Goal: Check status: Check status

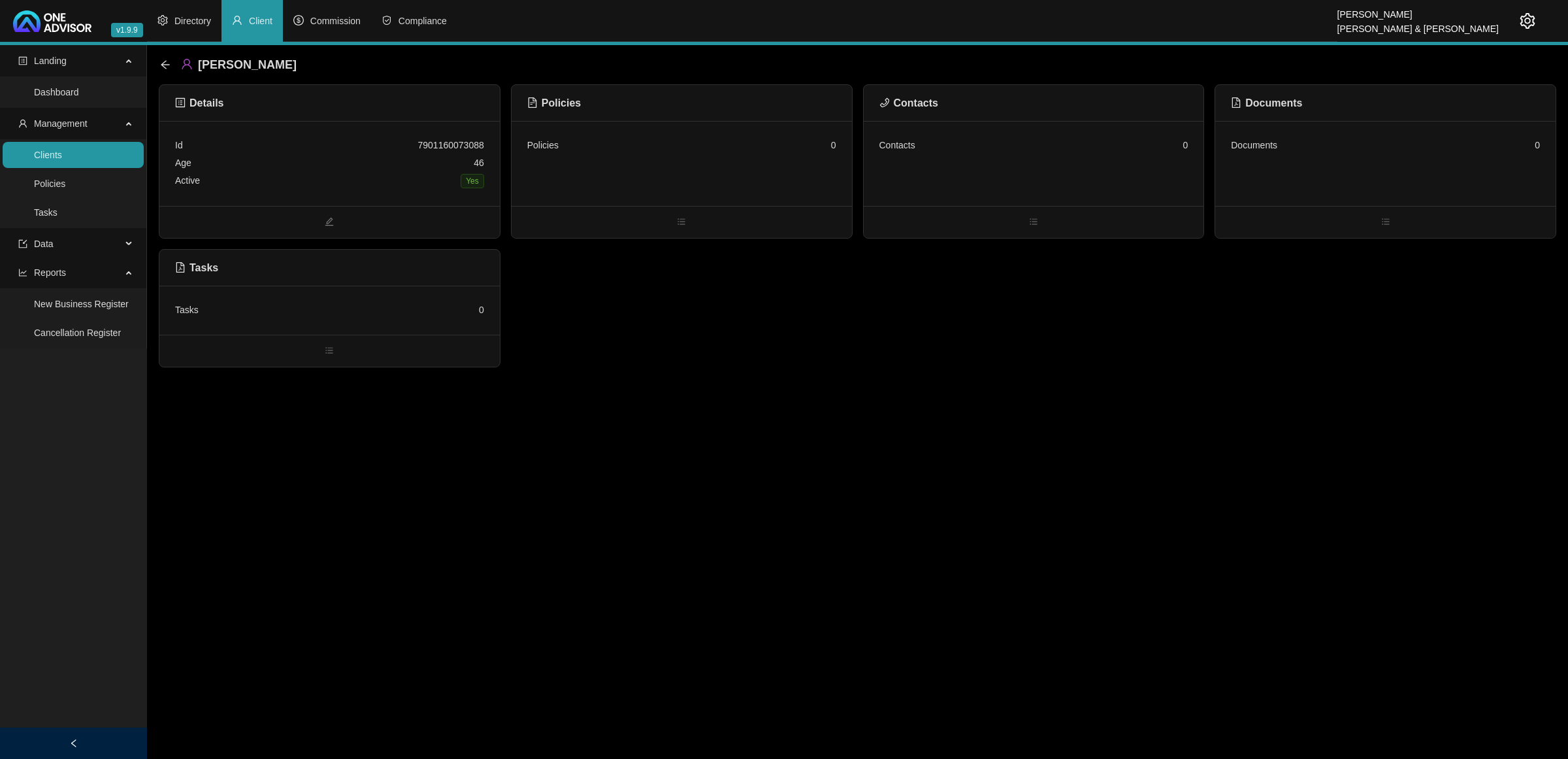
click at [62, 160] on link "Clients" at bounding box center [48, 154] width 28 height 10
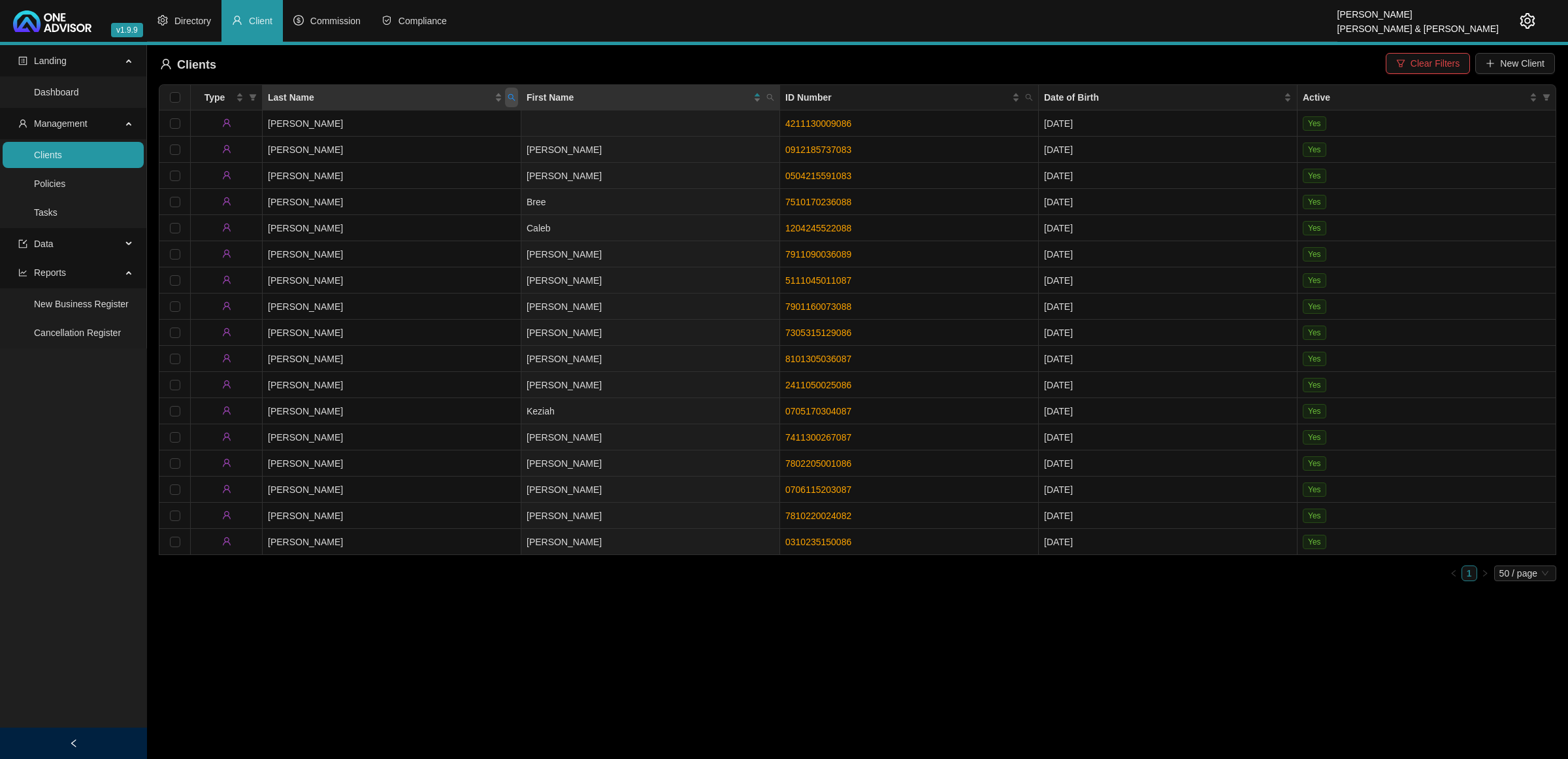
click at [513, 96] on icon "search" at bounding box center [512, 98] width 7 height 7
type input "clowes"
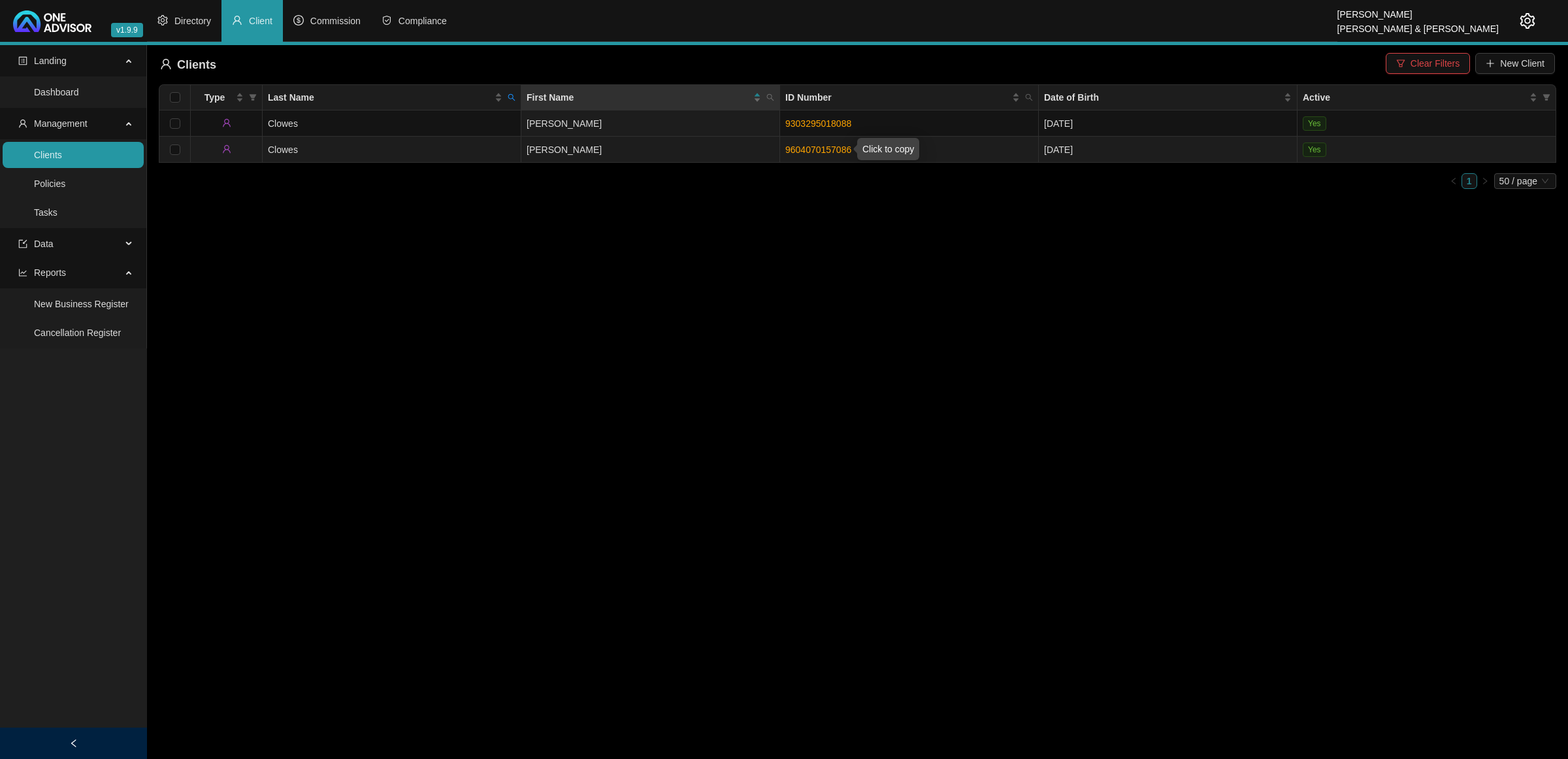
click at [810, 144] on link "9604070157086" at bounding box center [818, 149] width 66 height 10
click at [655, 151] on td "[PERSON_NAME]" at bounding box center [650, 150] width 259 height 26
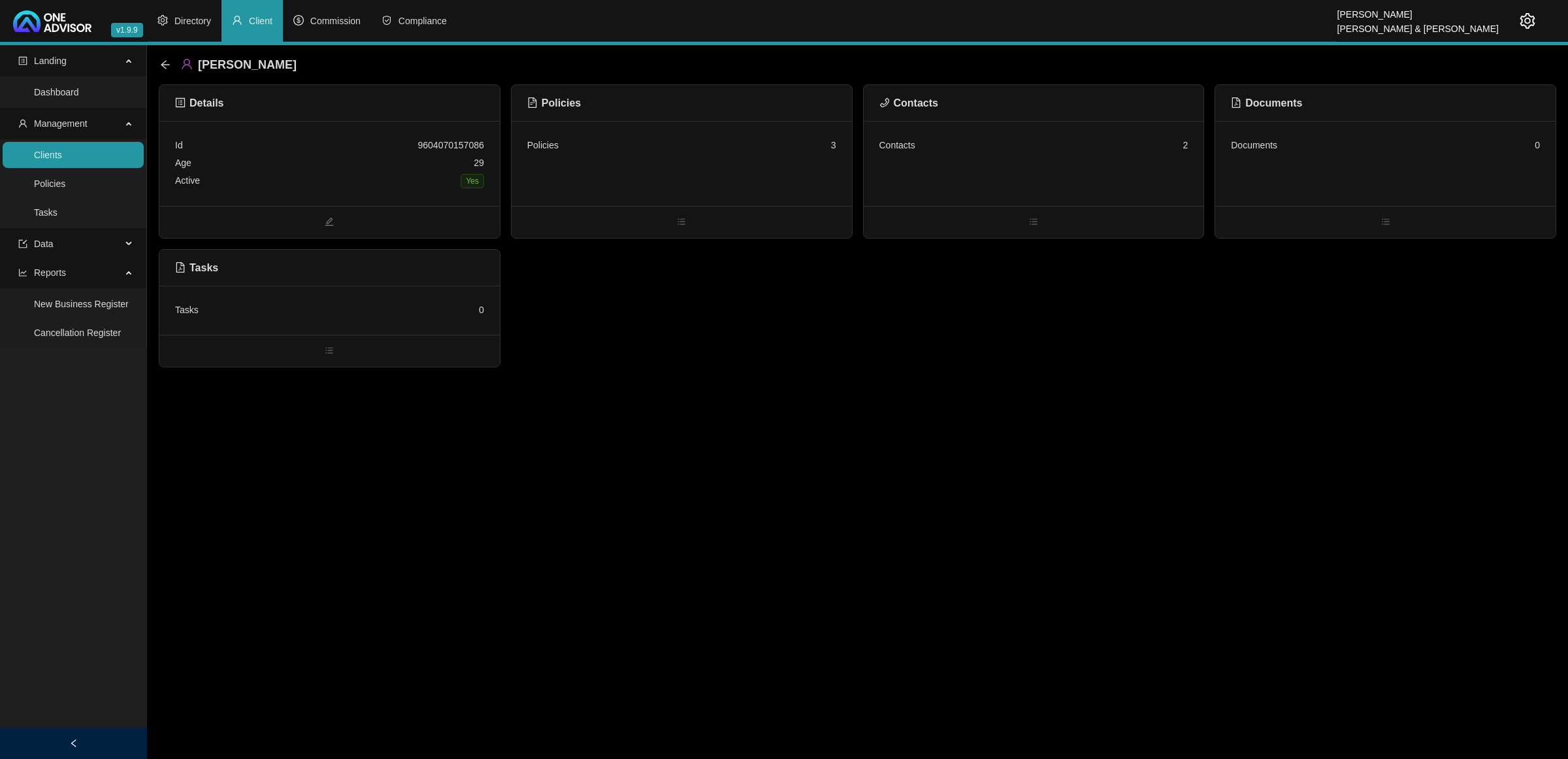
click at [1057, 157] on div "Contacts 2" at bounding box center [1034, 164] width 340 height 85
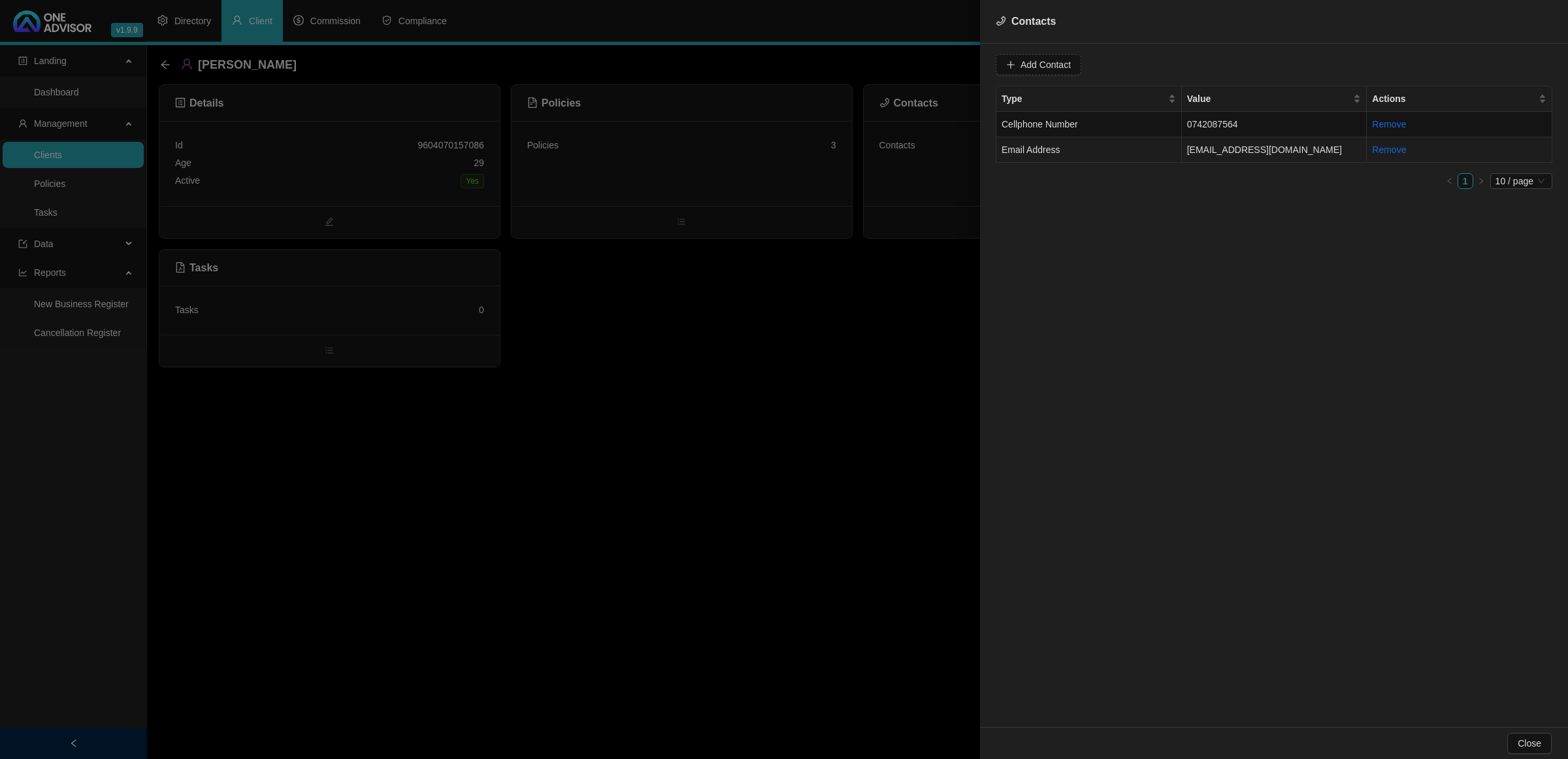
click at [1114, 151] on td "[EMAIL_ADDRESS][DOMAIN_NAME]" at bounding box center [1274, 150] width 186 height 26
drag, startPoint x: 1137, startPoint y: 68, endPoint x: 923, endPoint y: 68, distance: 214.0
click at [923, 68] on div "Contacts Value [EMAIL_ADDRESS][DOMAIN_NAME] Type Email Address Cancel Update Co…" at bounding box center [784, 379] width 1568 height 759
click at [1114, 130] on td "0742087564" at bounding box center [1274, 125] width 186 height 26
drag, startPoint x: 1114, startPoint y: 68, endPoint x: 992, endPoint y: 67, distance: 122.0
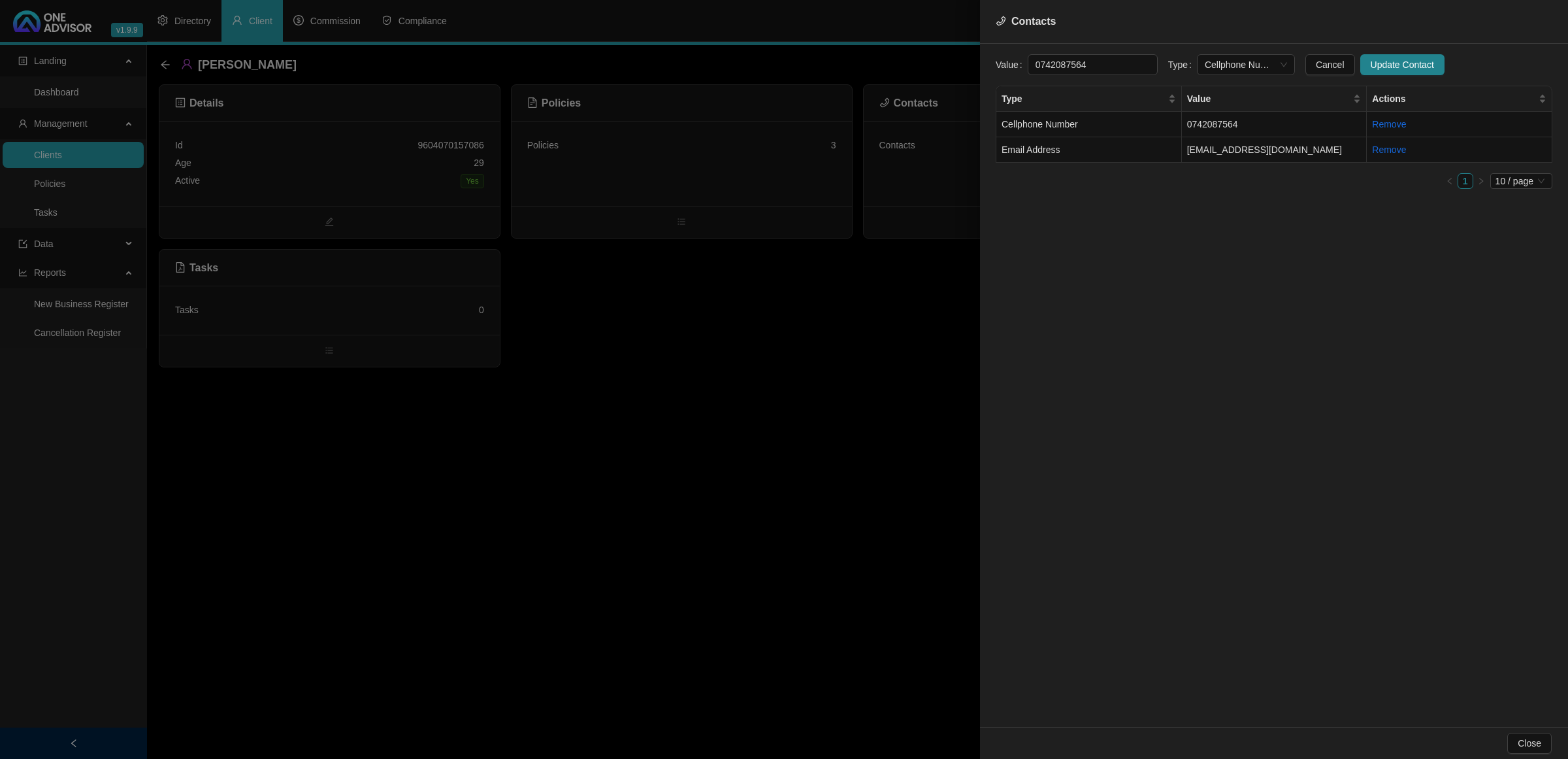
click at [992, 67] on div "Value [PHONE_NUMBER] Type Cellphone Number Cancel Update Contact Type Value Act…" at bounding box center [1273, 385] width 588 height 683
drag, startPoint x: 792, startPoint y: 481, endPoint x: 781, endPoint y: 479, distance: 11.2
click at [792, 483] on div at bounding box center [784, 379] width 1568 height 759
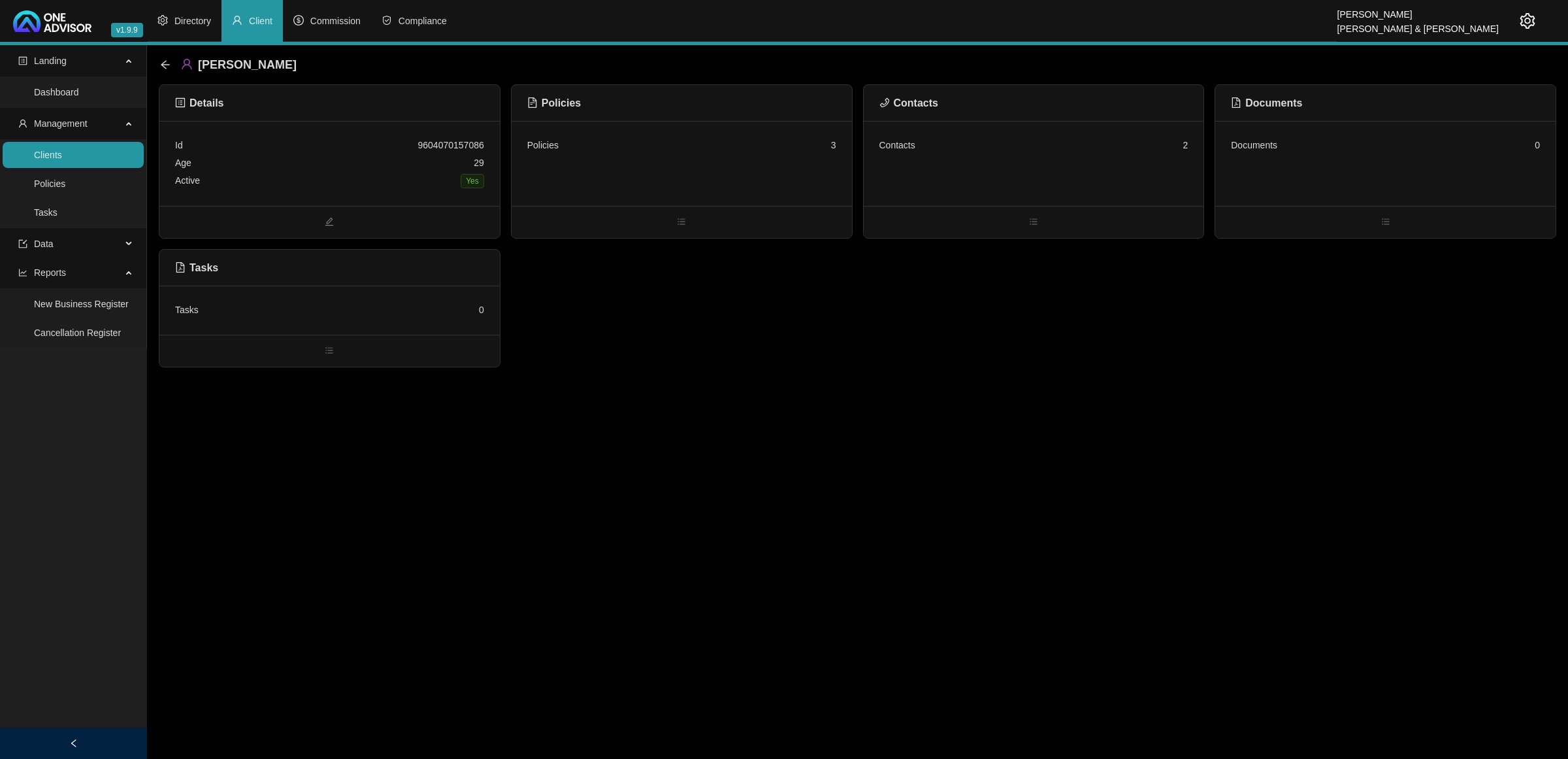
click at [62, 159] on link "Clients" at bounding box center [48, 154] width 28 height 10
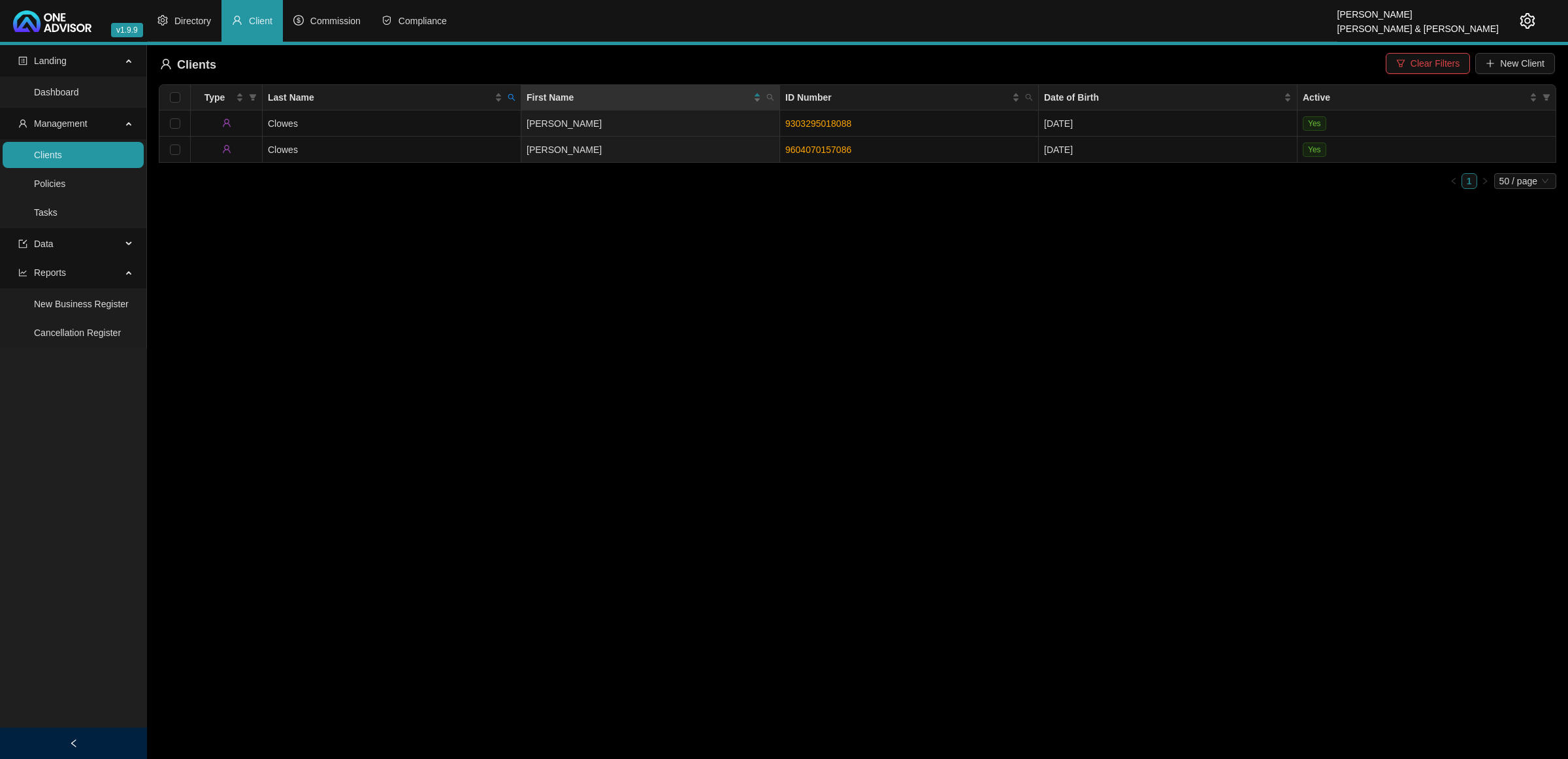
click at [510, 99] on icon "search" at bounding box center [512, 98] width 7 height 7
type input "[PERSON_NAME]"
click at [588, 144] on td "[PERSON_NAME]" at bounding box center [650, 150] width 259 height 26
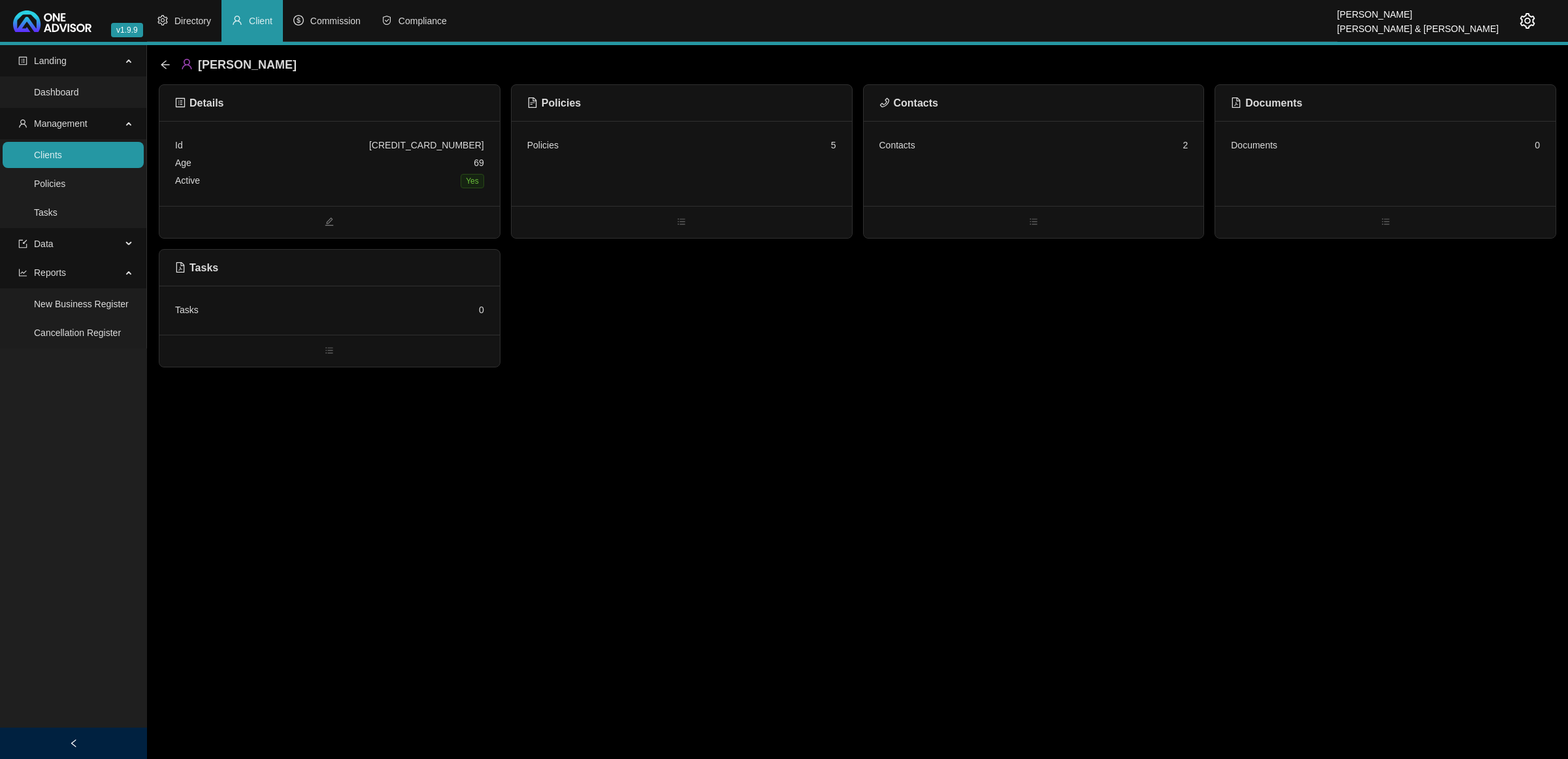
click at [941, 157] on div "Contacts 2" at bounding box center [1034, 164] width 340 height 85
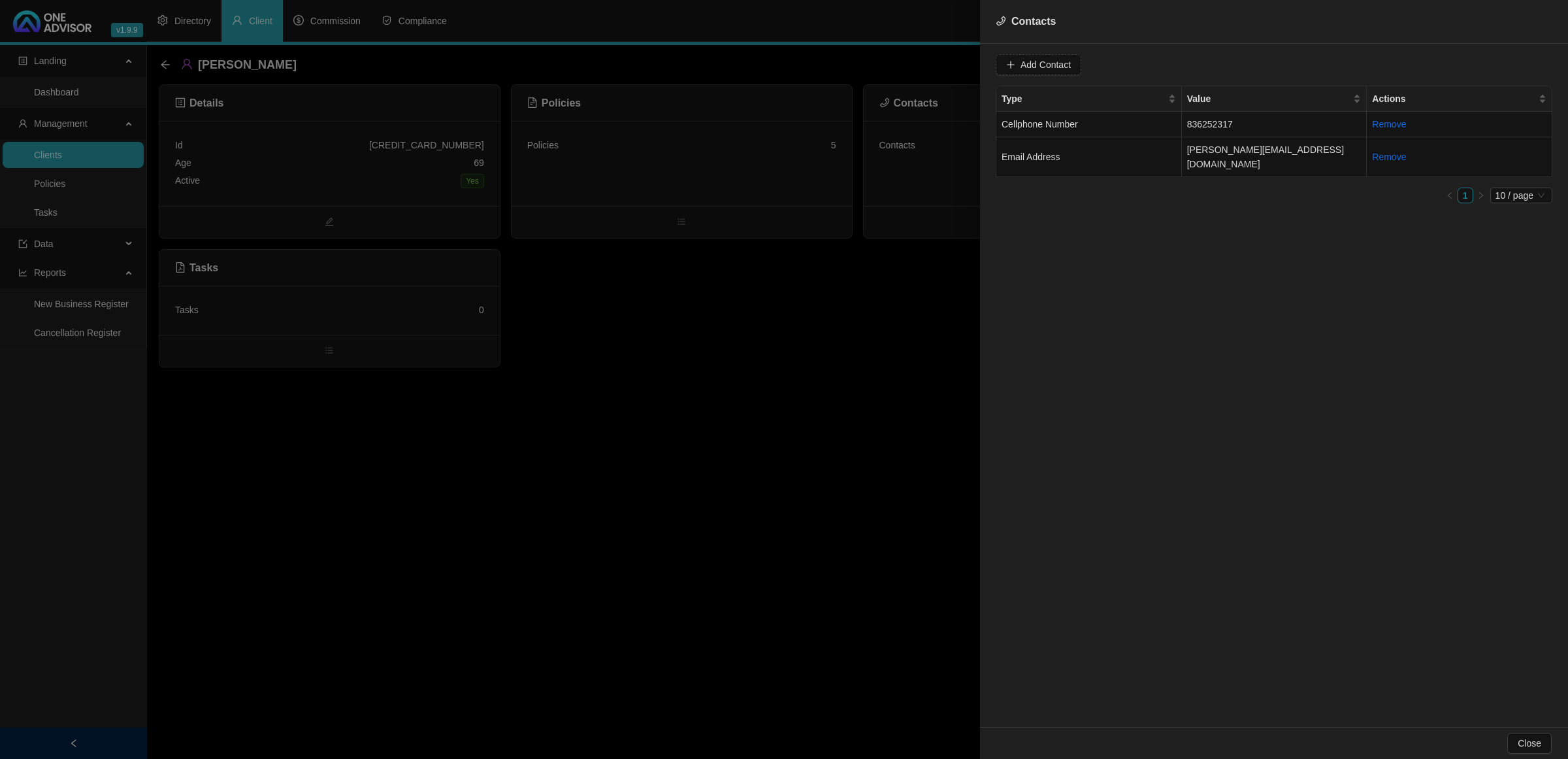
click at [784, 282] on div at bounding box center [784, 379] width 1568 height 759
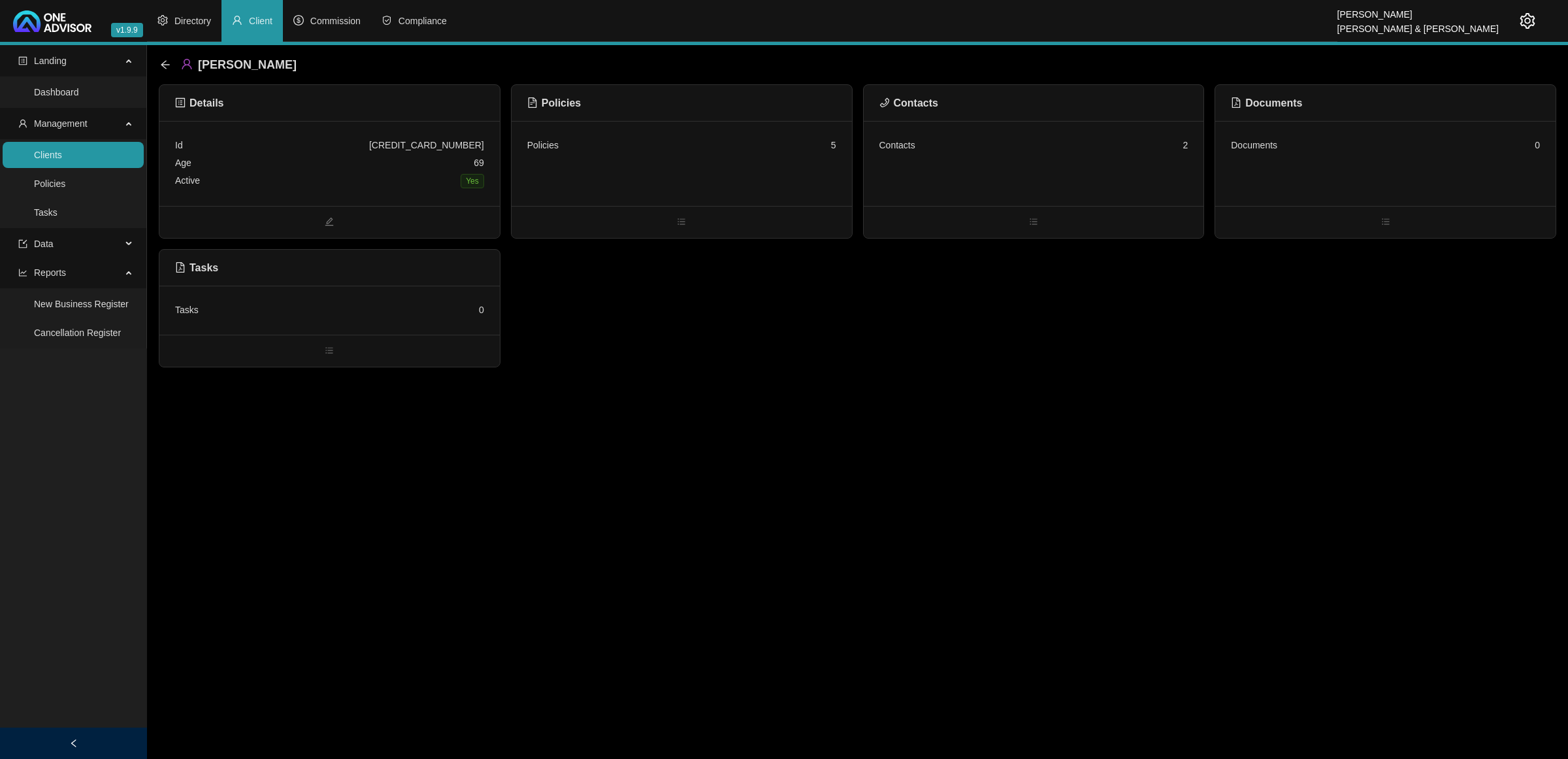
click at [743, 168] on div "Policies 5" at bounding box center [681, 164] width 340 height 85
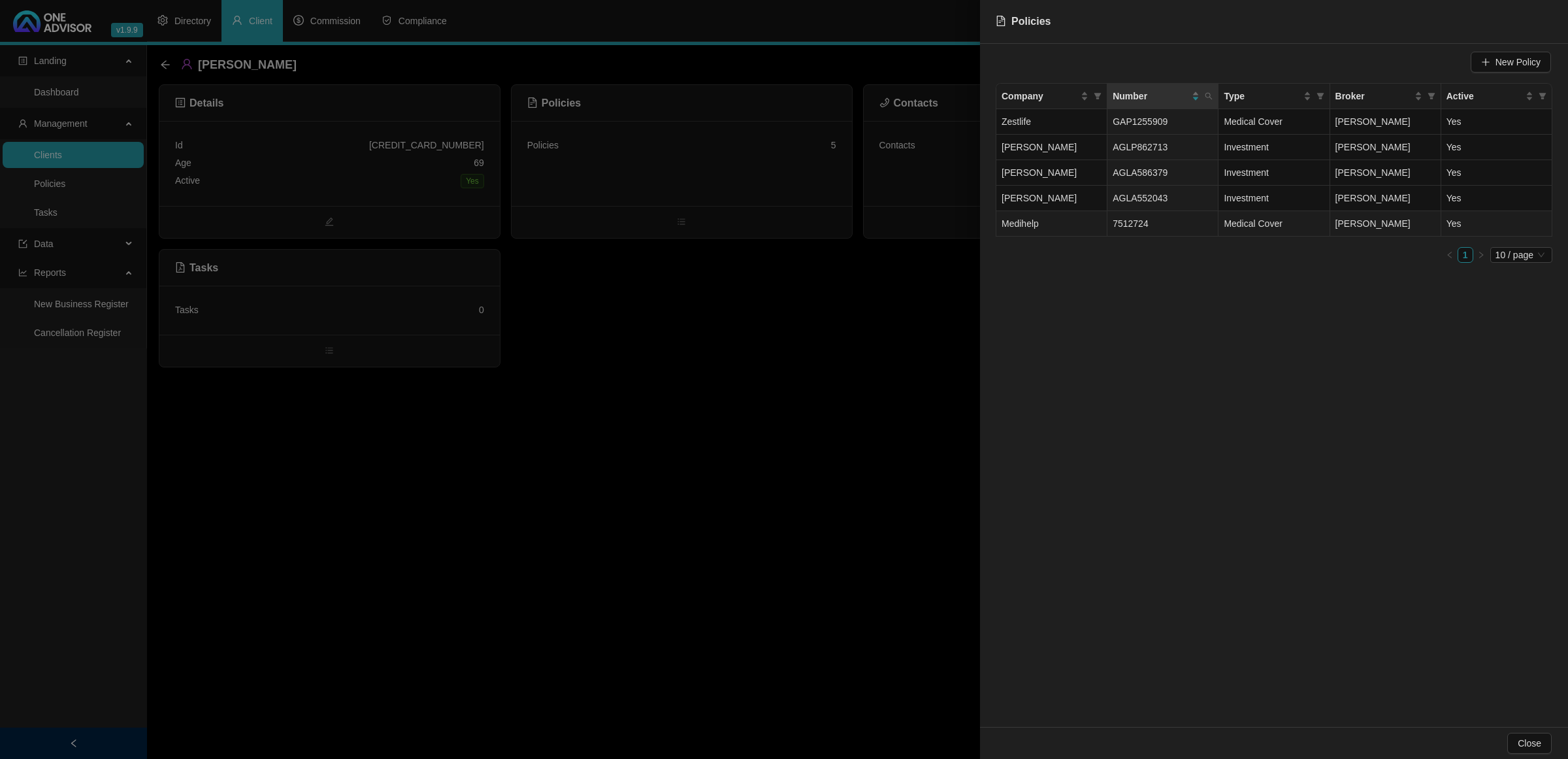
click at [1114, 226] on td "7512724" at bounding box center [1162, 224] width 111 height 26
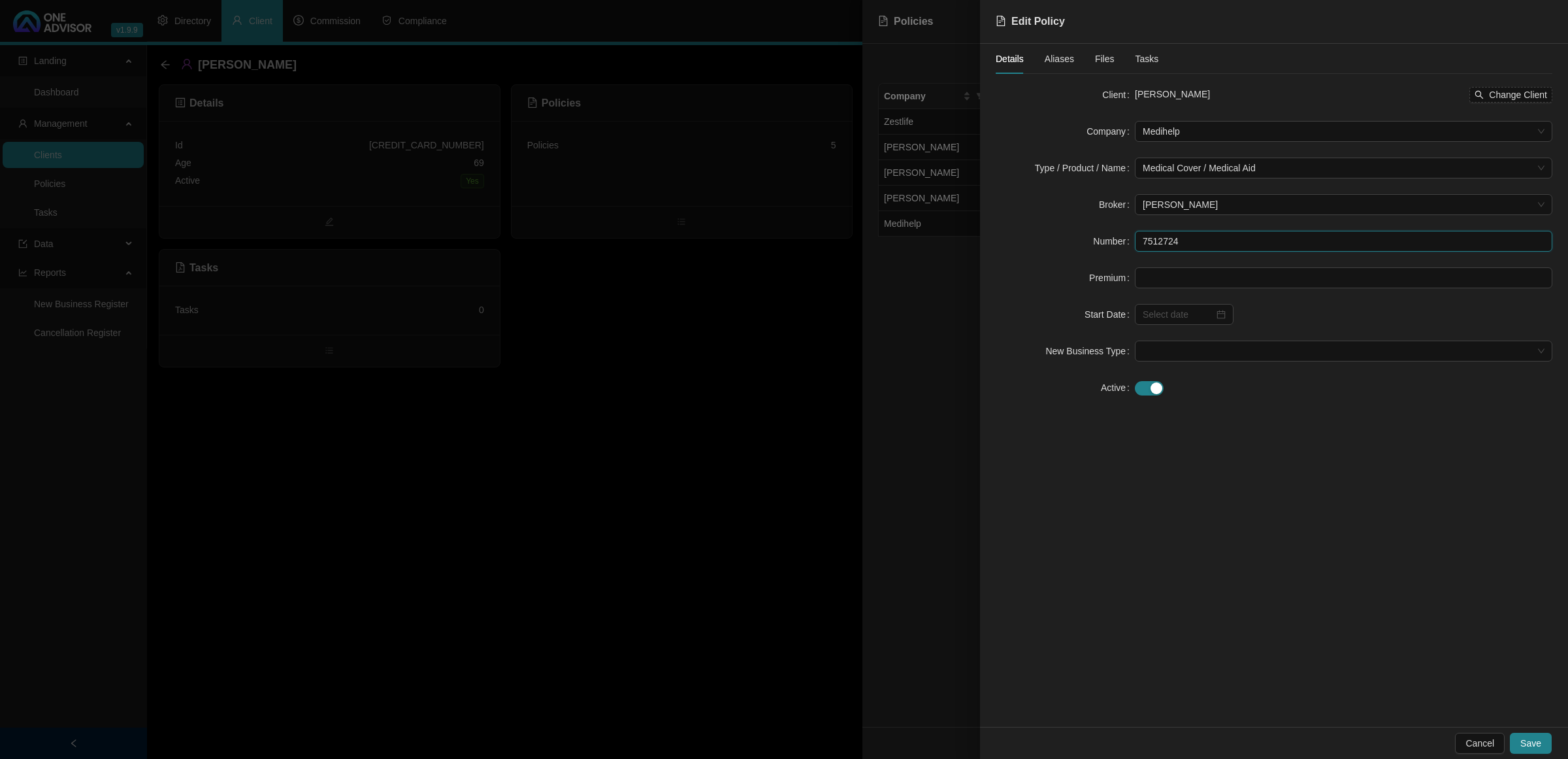
drag, startPoint x: 1186, startPoint y: 243, endPoint x: 1135, endPoint y: 232, distance: 52.2
click at [1114, 232] on input "7512724" at bounding box center [1343, 241] width 418 height 21
click at [683, 498] on div at bounding box center [784, 379] width 1568 height 759
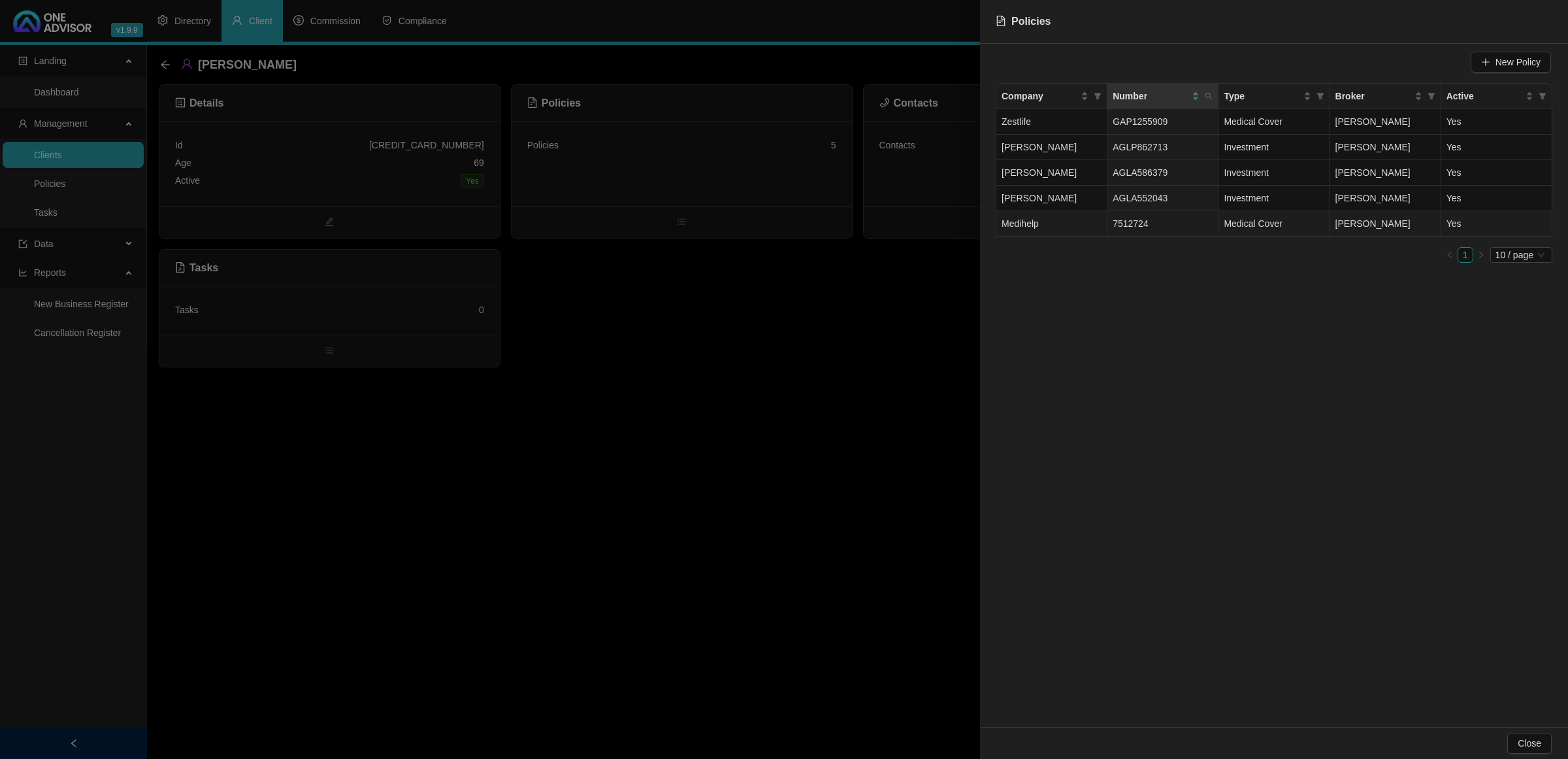
click at [1114, 216] on td "7512724" at bounding box center [1162, 224] width 111 height 26
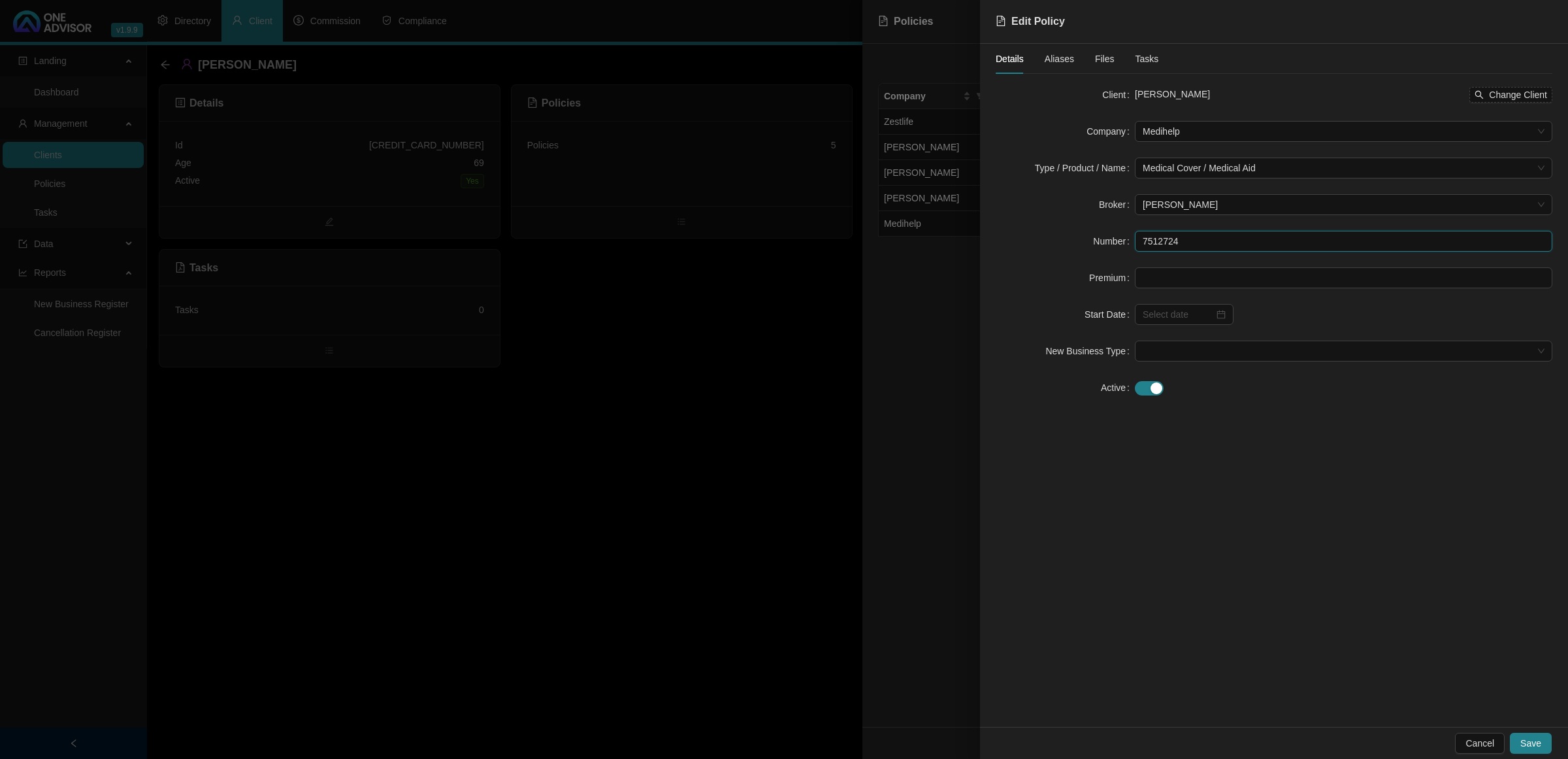
drag, startPoint x: 1199, startPoint y: 242, endPoint x: 1089, endPoint y: 242, distance: 110.0
click at [1089, 242] on div "Number 7512724" at bounding box center [1273, 241] width 556 height 21
click at [698, 400] on div at bounding box center [784, 379] width 1568 height 759
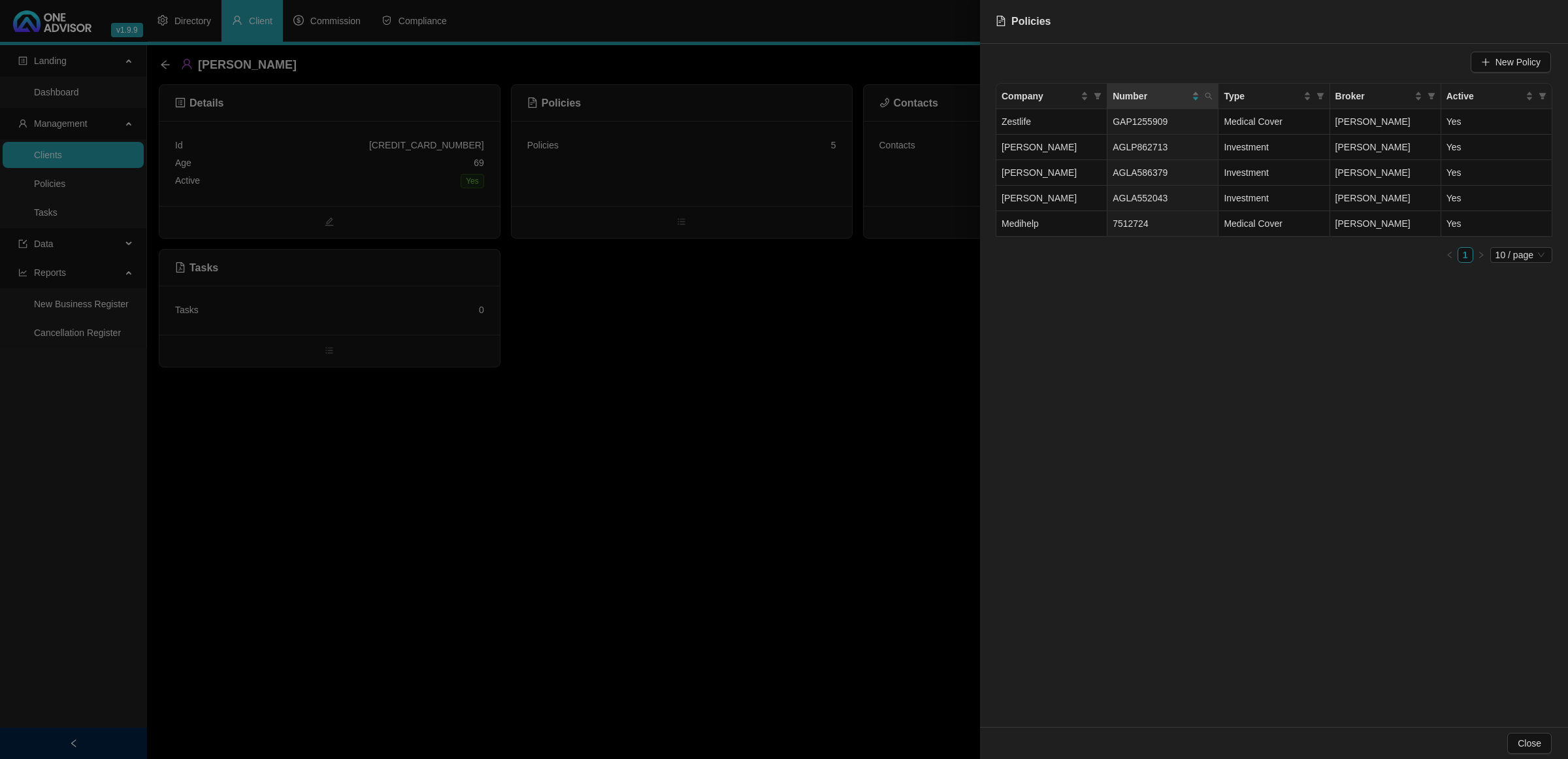
click at [70, 188] on div at bounding box center [784, 379] width 1568 height 759
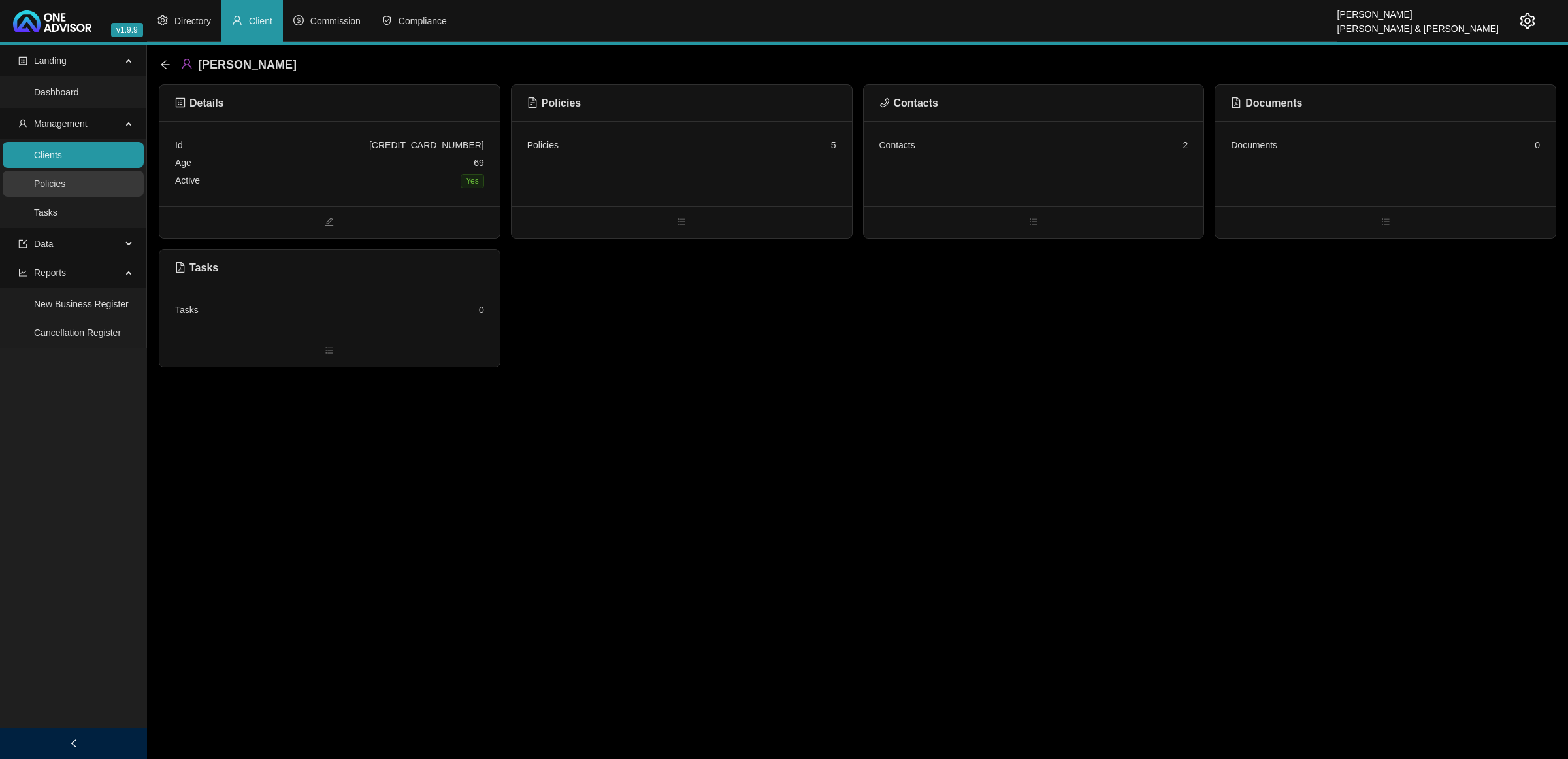
click at [66, 181] on link "Policies" at bounding box center [50, 183] width 31 height 10
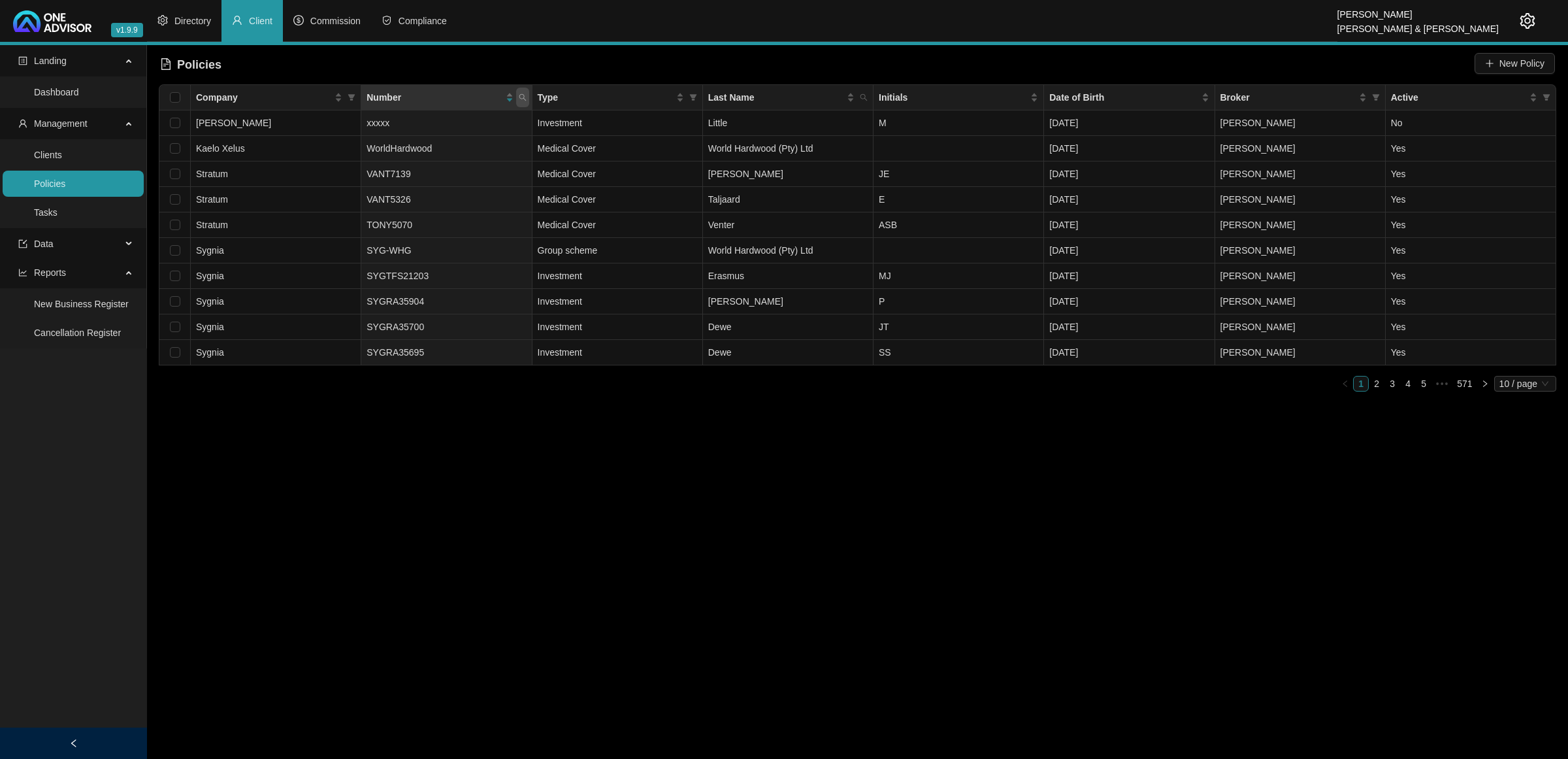
click at [520, 98] on icon "search" at bounding box center [522, 97] width 7 height 7
type input "7512724"
click at [444, 153] on span "Search" at bounding box center [436, 149] width 29 height 15
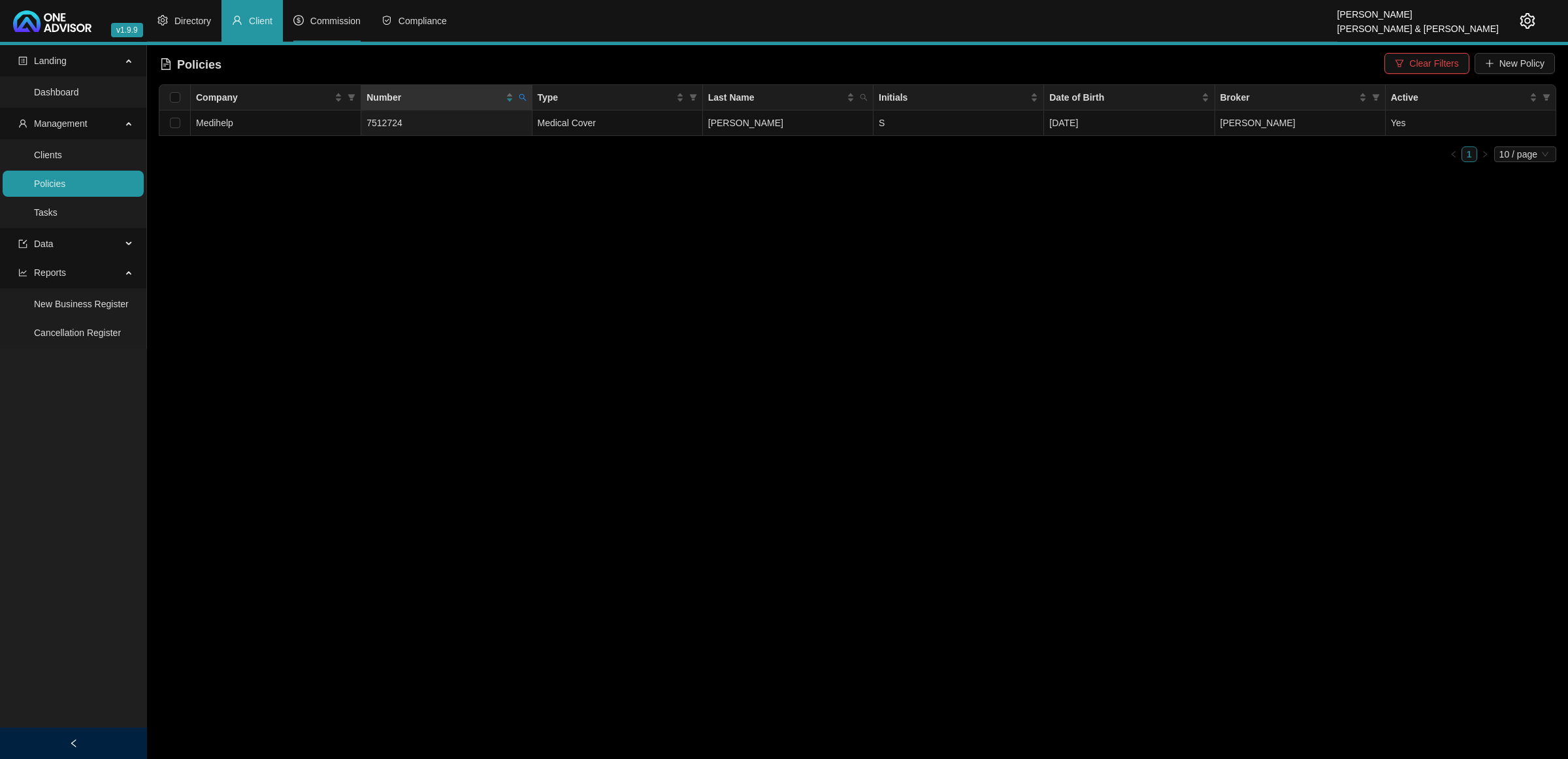
click at [299, 18] on icon "dollar" at bounding box center [298, 19] width 10 height 10
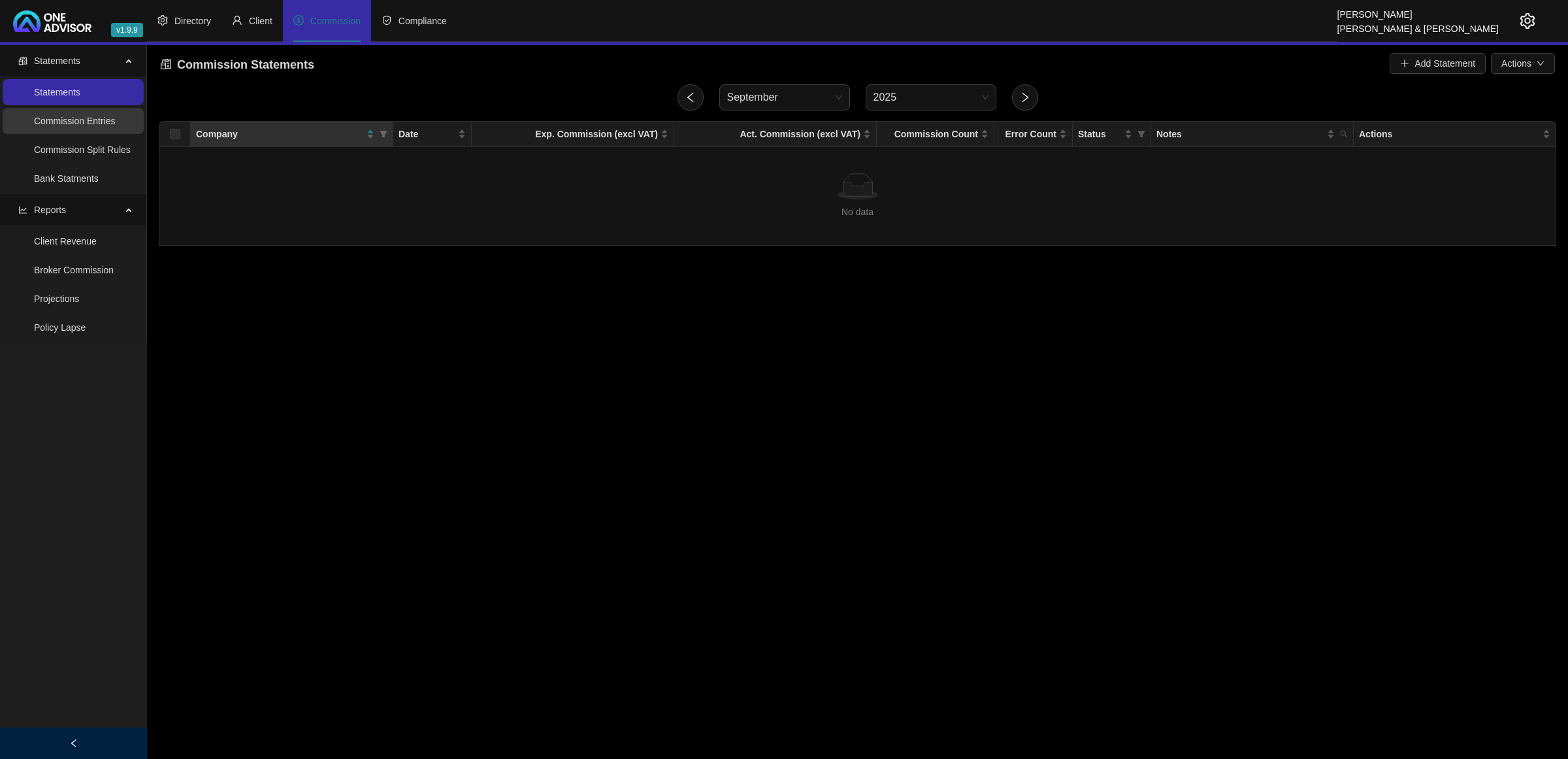
click at [91, 121] on link "Commission Entries" at bounding box center [75, 120] width 81 height 10
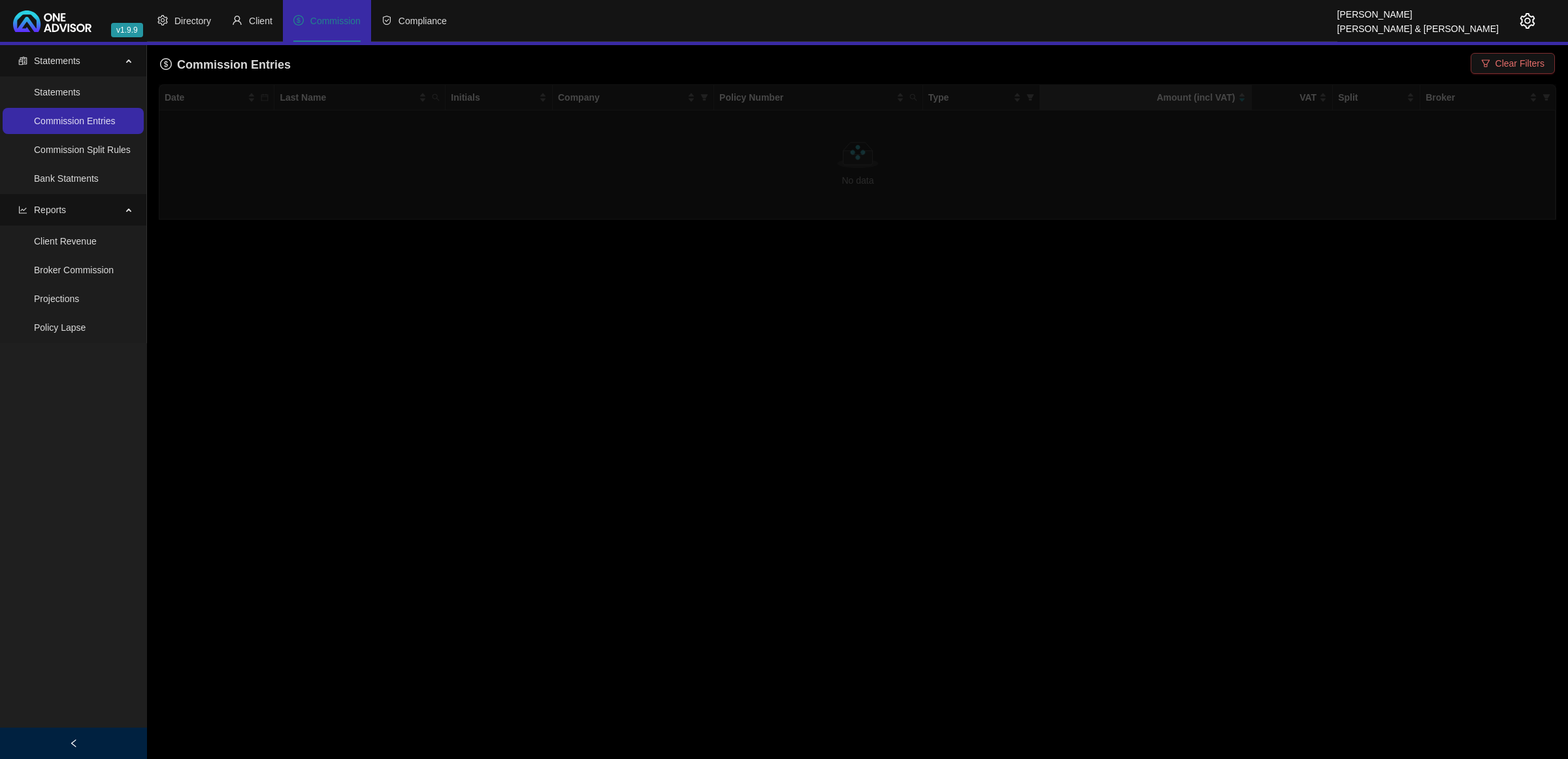
click at [1114, 68] on span "Clear Filters" at bounding box center [1519, 64] width 49 height 15
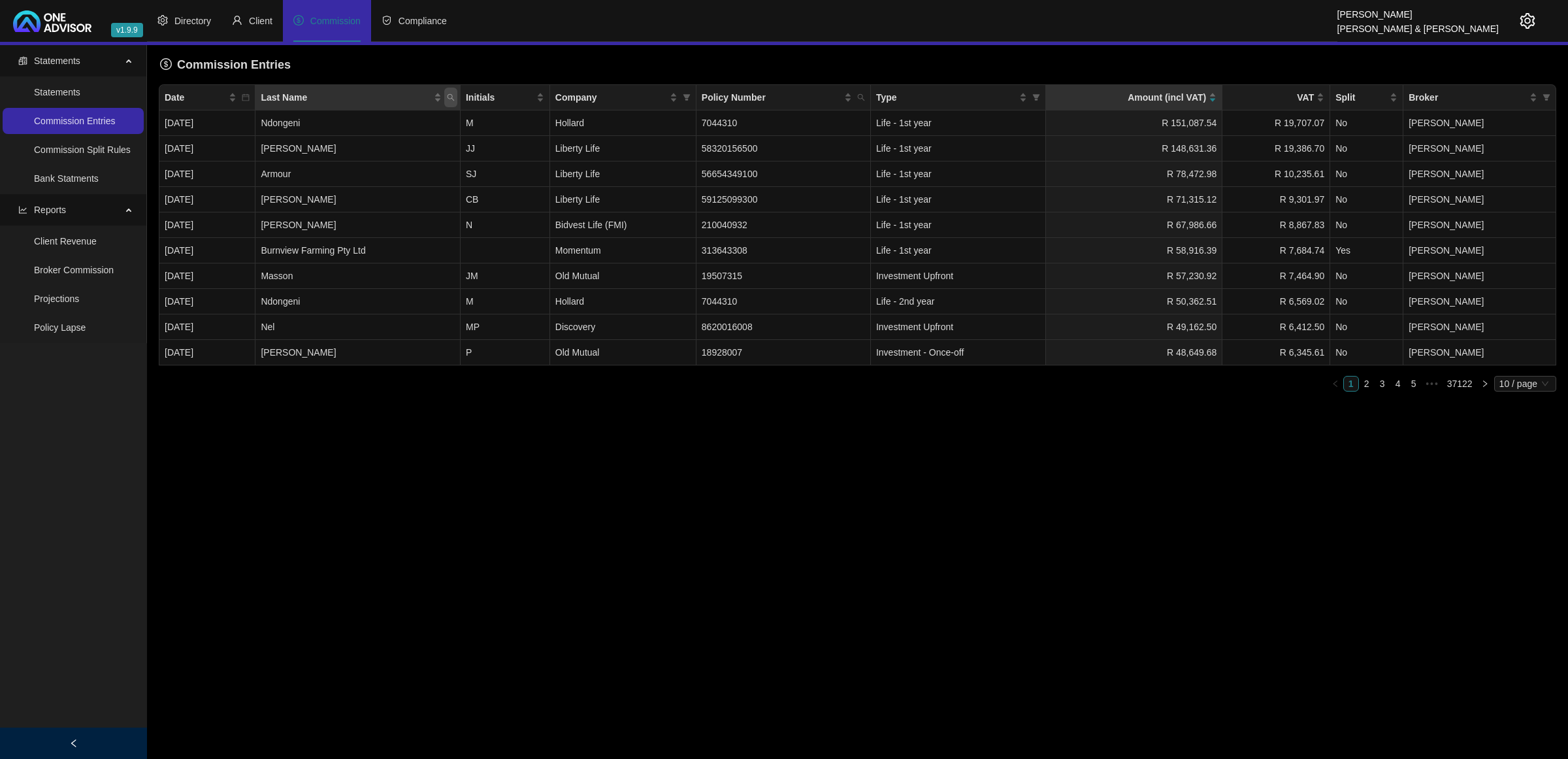
click at [457, 99] on span "Last Name" at bounding box center [451, 97] width 13 height 19
type input "7512724"
click at [396, 146] on span "Search" at bounding box center [387, 149] width 29 height 15
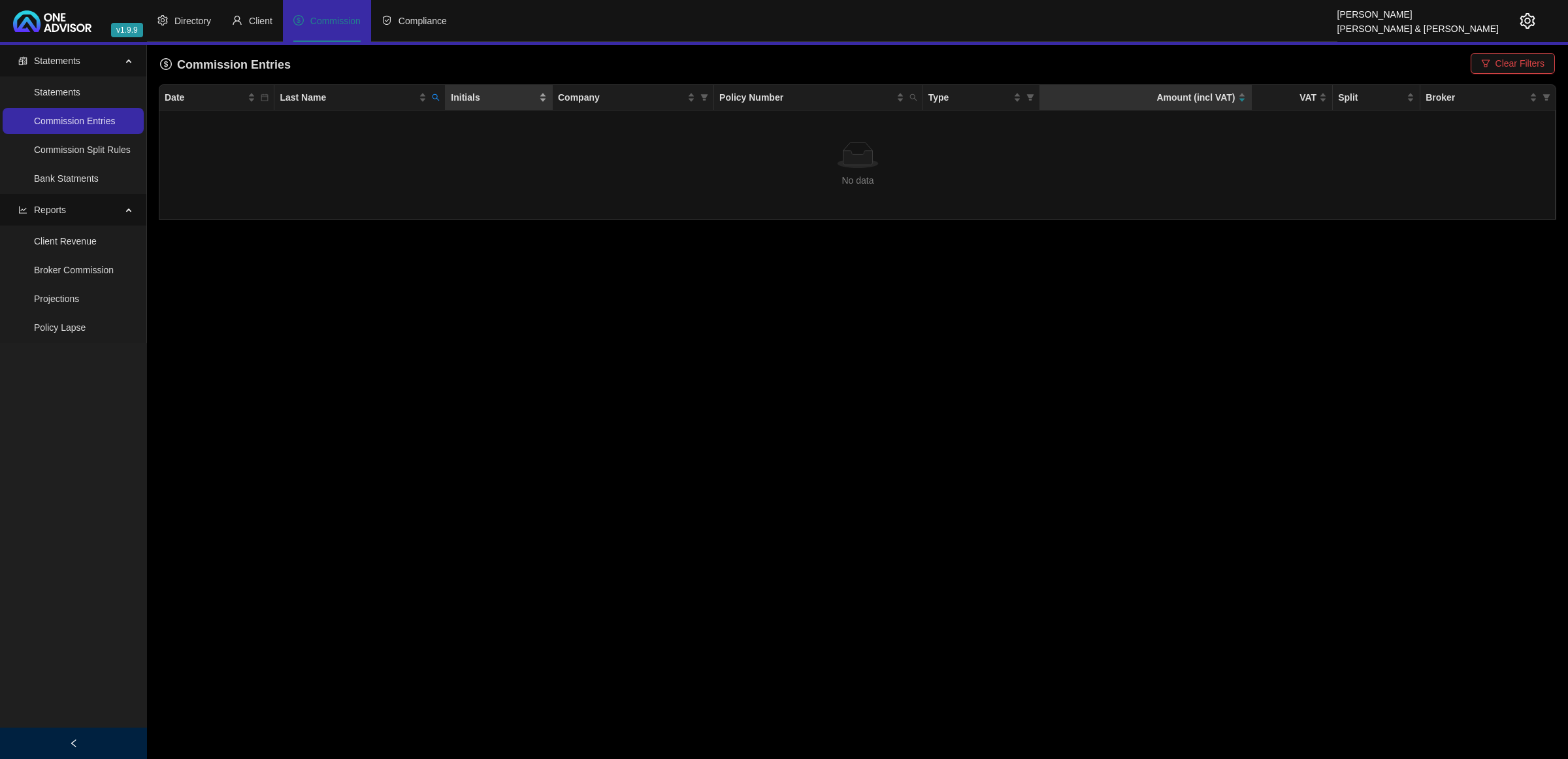
click at [542, 92] on div "Initials" at bounding box center [499, 98] width 96 height 15
click at [435, 98] on icon "search" at bounding box center [435, 97] width 7 height 7
click at [415, 155] on span "Reset" at bounding box center [410, 149] width 24 height 15
click at [915, 99] on icon "search" at bounding box center [913, 98] width 7 height 7
type input "7512724"
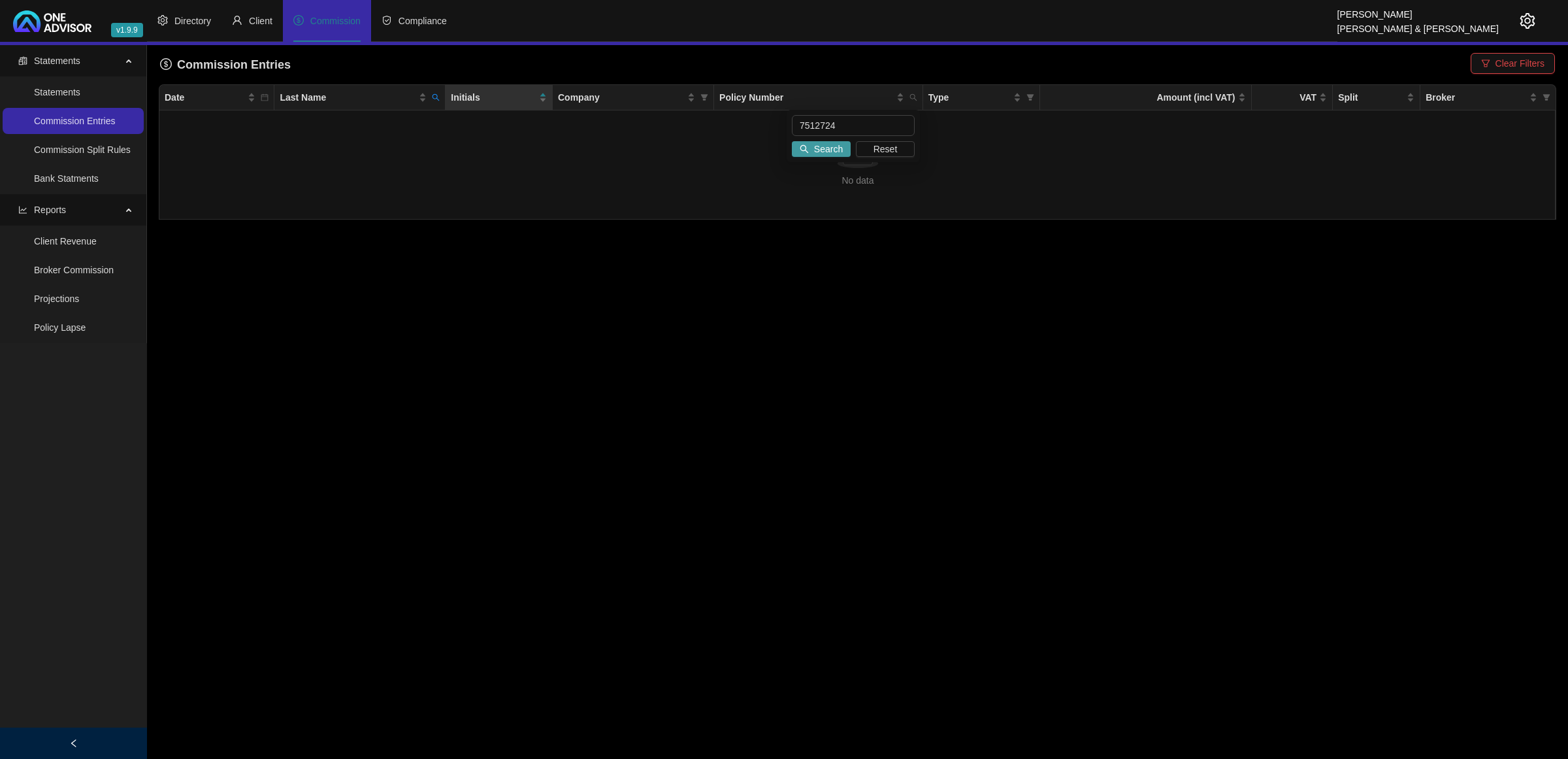
click at [817, 153] on span "Search" at bounding box center [828, 149] width 29 height 15
click at [435, 99] on icon "search" at bounding box center [435, 97] width 7 height 7
type input "7512724"
click at [419, 144] on span "Reset" at bounding box center [410, 149] width 24 height 15
click at [908, 97] on span "Policy Number" at bounding box center [913, 97] width 13 height 19
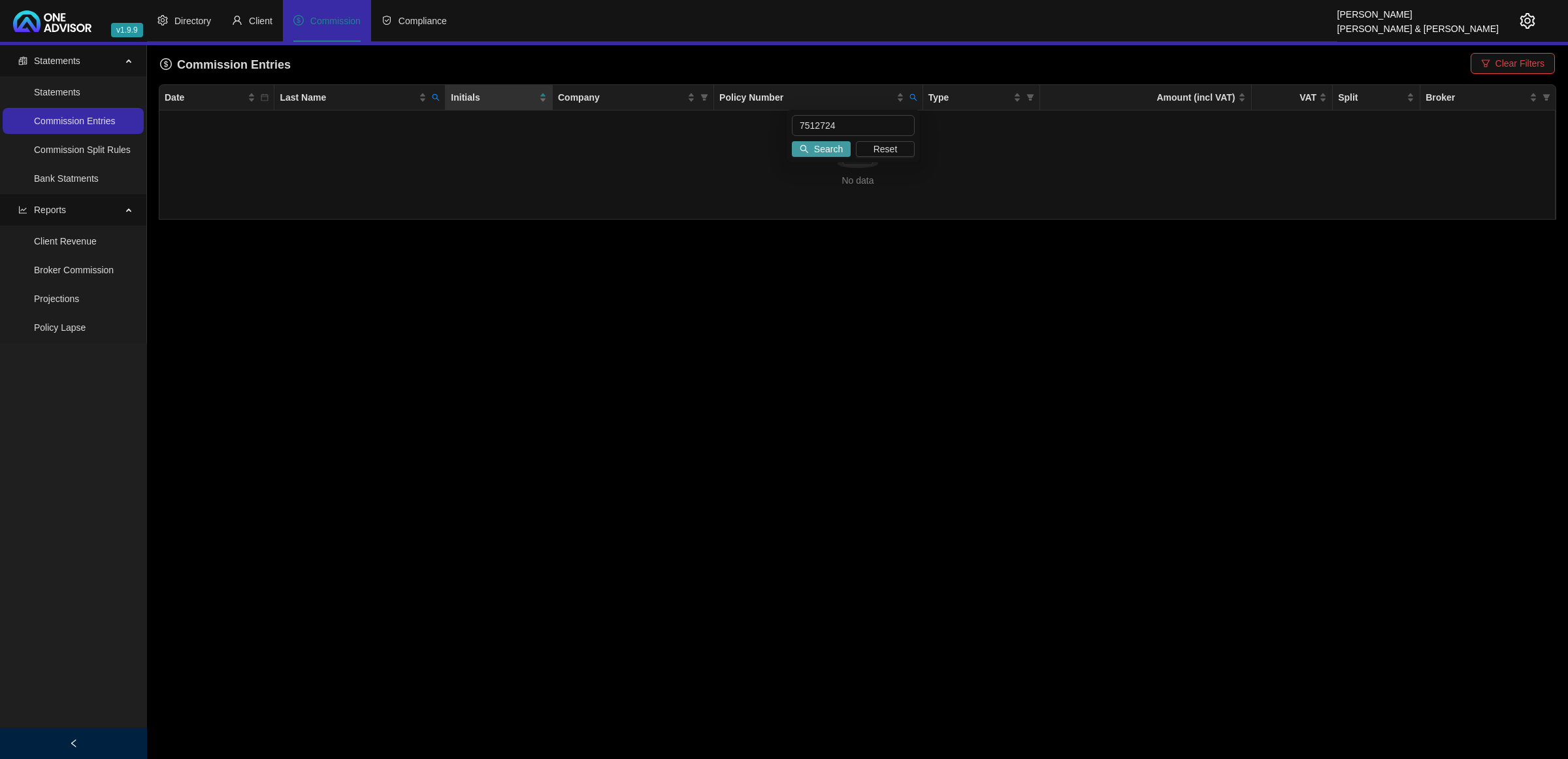
click at [812, 145] on button "Search" at bounding box center [821, 149] width 59 height 16
click at [1114, 60] on span "Clear Filters" at bounding box center [1519, 64] width 49 height 15
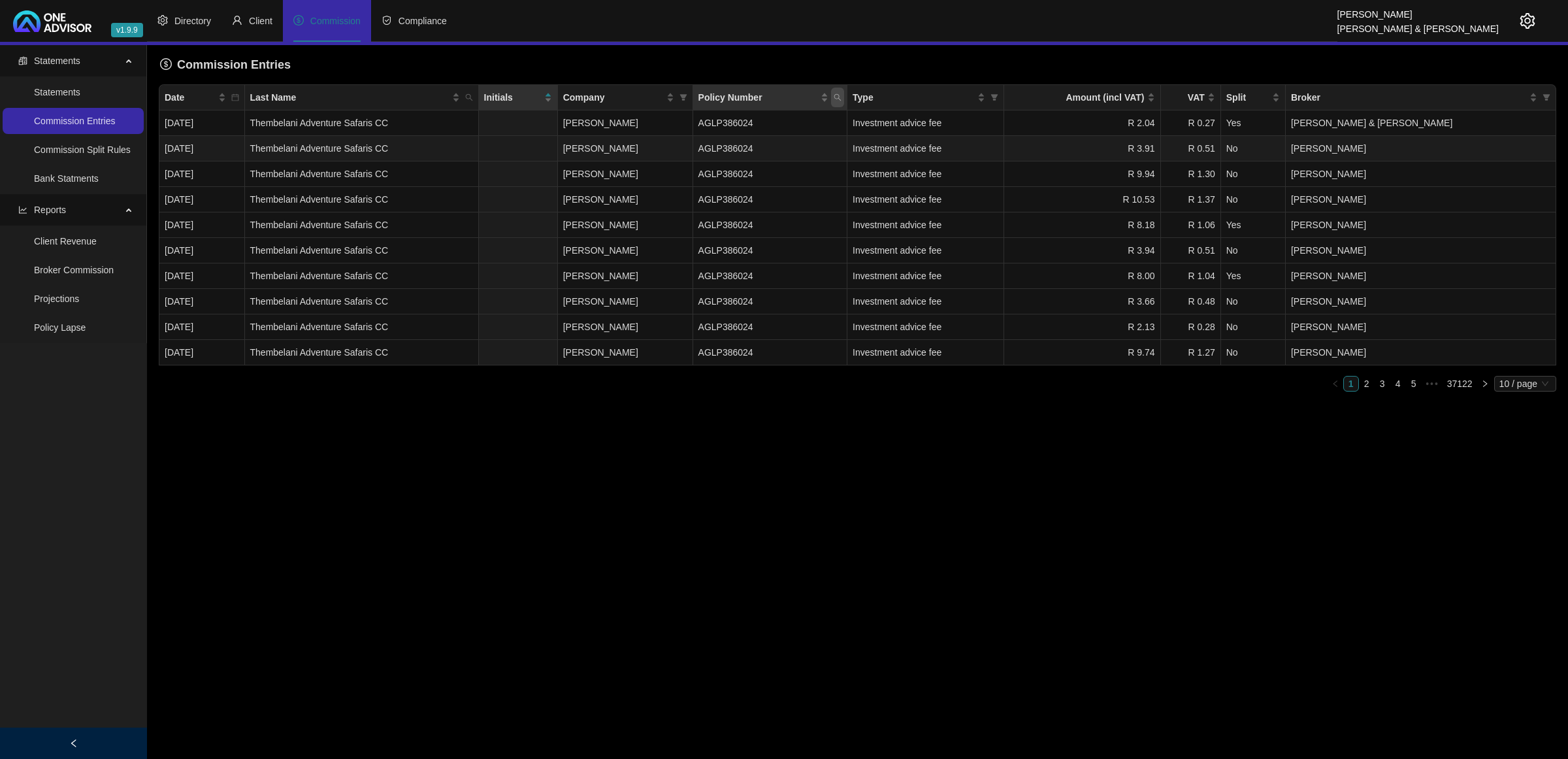
click at [844, 99] on span "Policy Number" at bounding box center [837, 97] width 13 height 19
click at [801, 126] on input "text" at bounding box center [826, 125] width 123 height 21
paste input "7512724"
type input "7512724"
click at [791, 159] on div "7512724 Search Reset" at bounding box center [827, 136] width 133 height 53
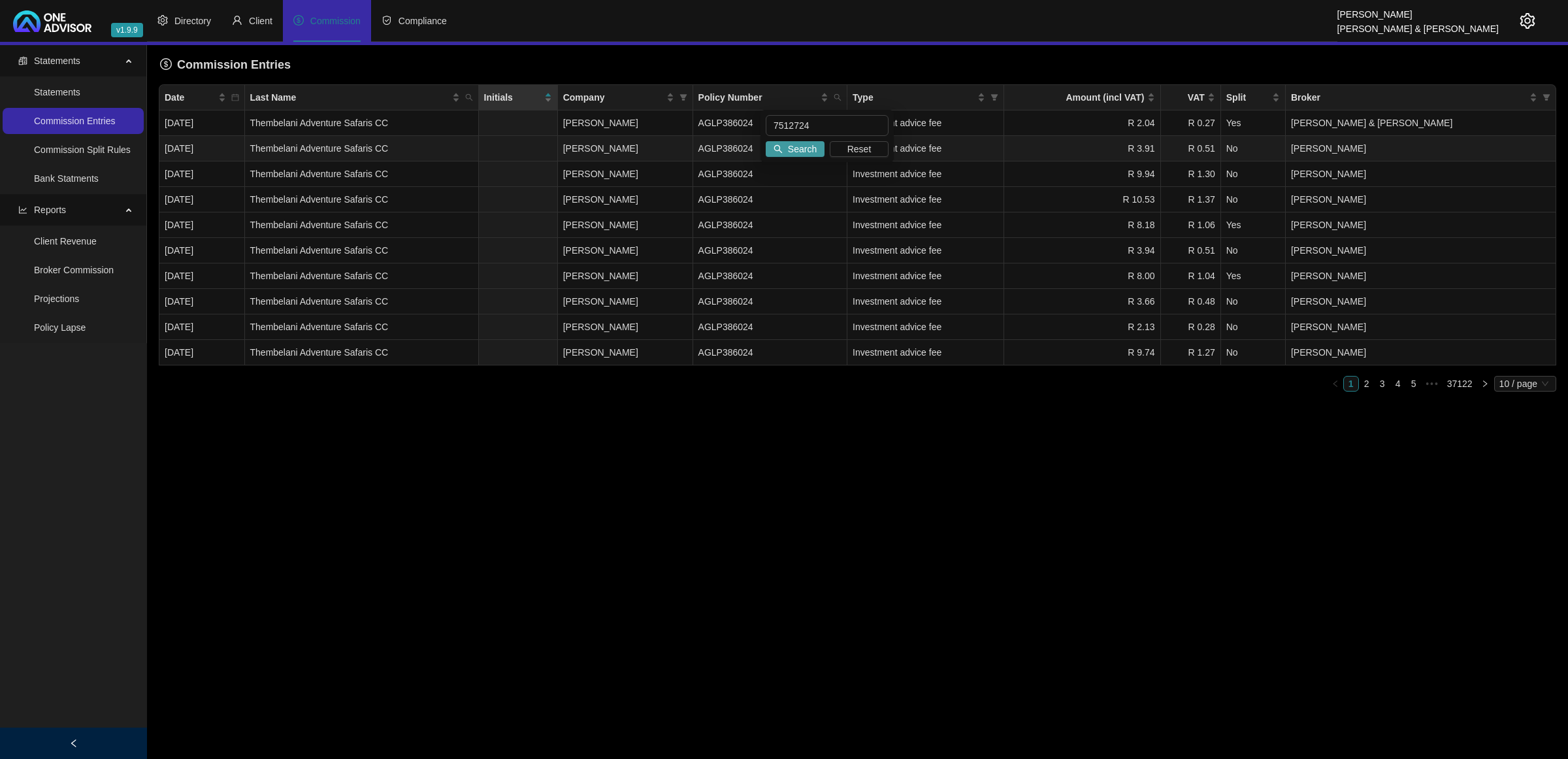
click at [791, 154] on span "Search" at bounding box center [802, 149] width 29 height 15
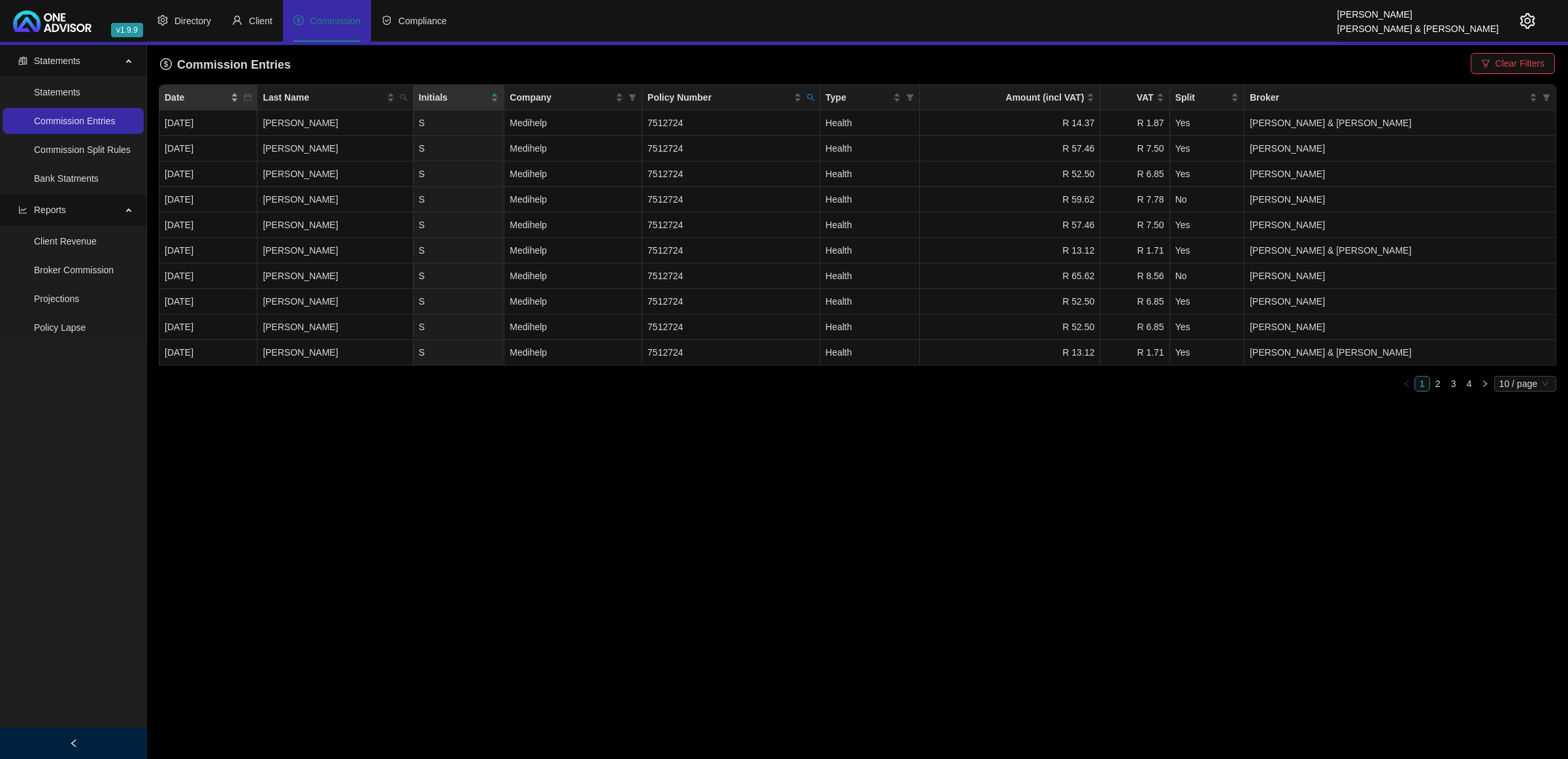
click at [238, 92] on div "Date" at bounding box center [201, 98] width 74 height 15
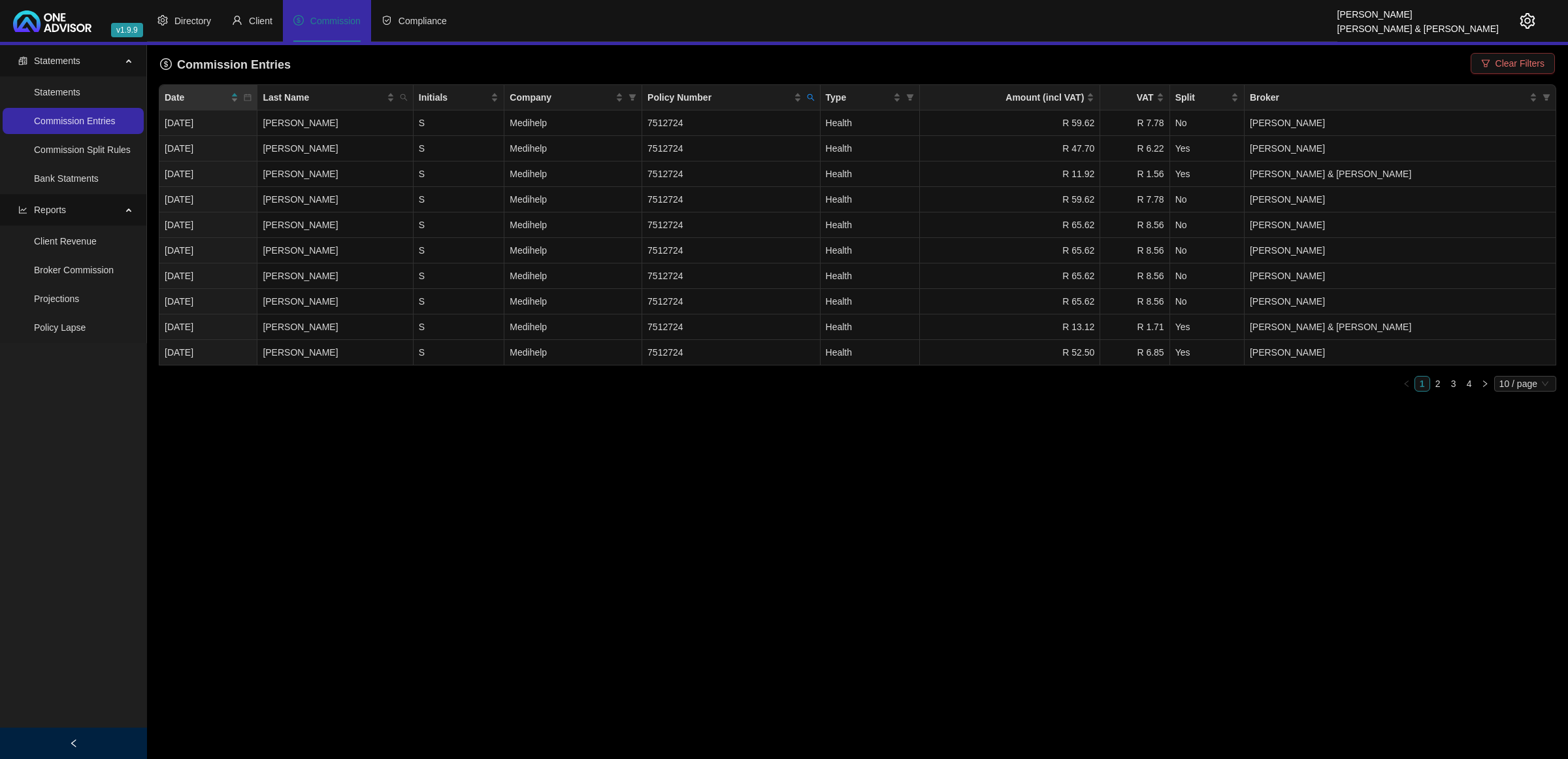
click at [1114, 66] on button "Clear Filters" at bounding box center [1512, 63] width 84 height 21
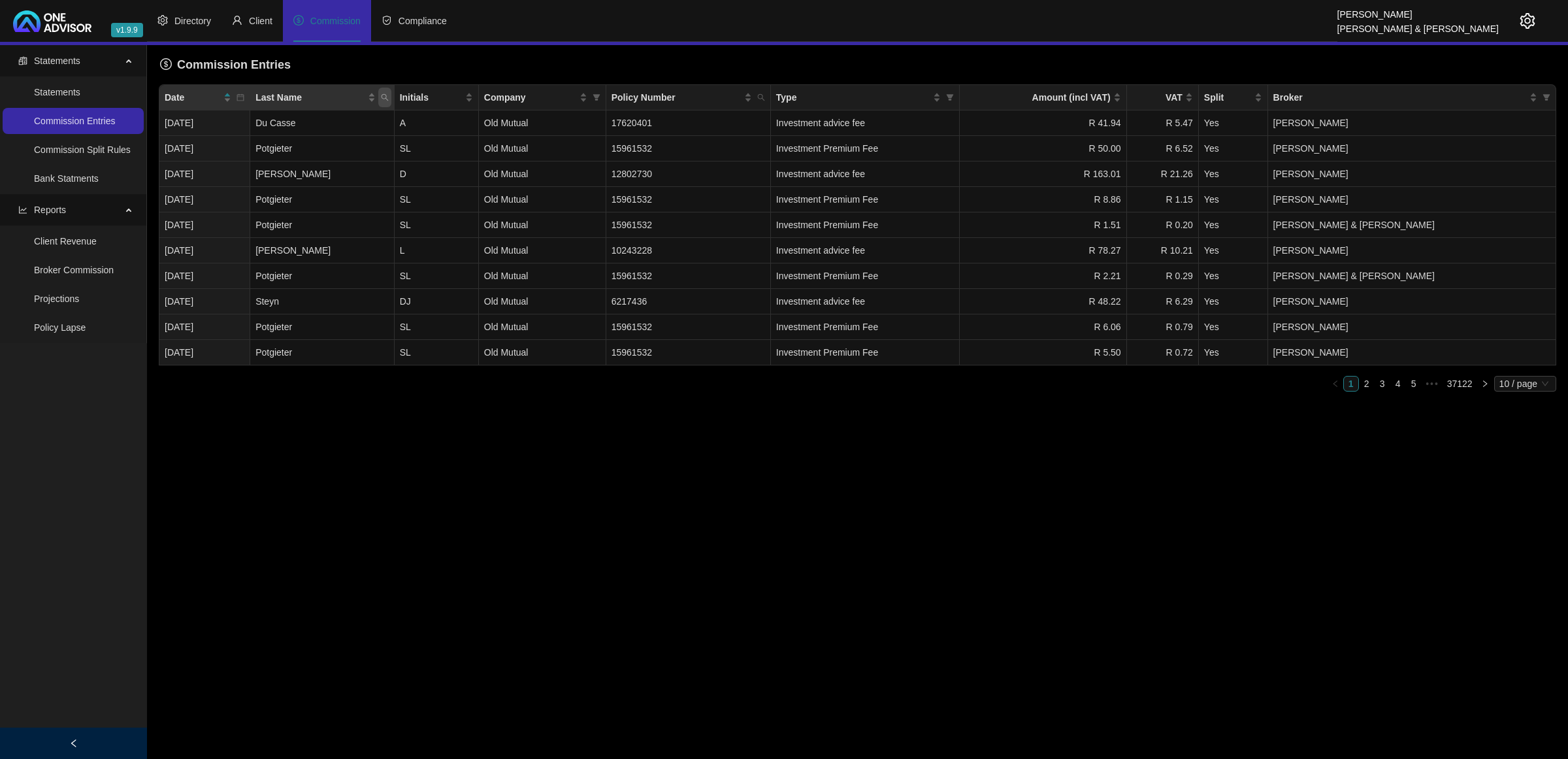
click at [389, 102] on icon "search" at bounding box center [384, 97] width 7 height 7
click at [360, 122] on input "text" at bounding box center [336, 125] width 123 height 21
type input "[PERSON_NAME]"
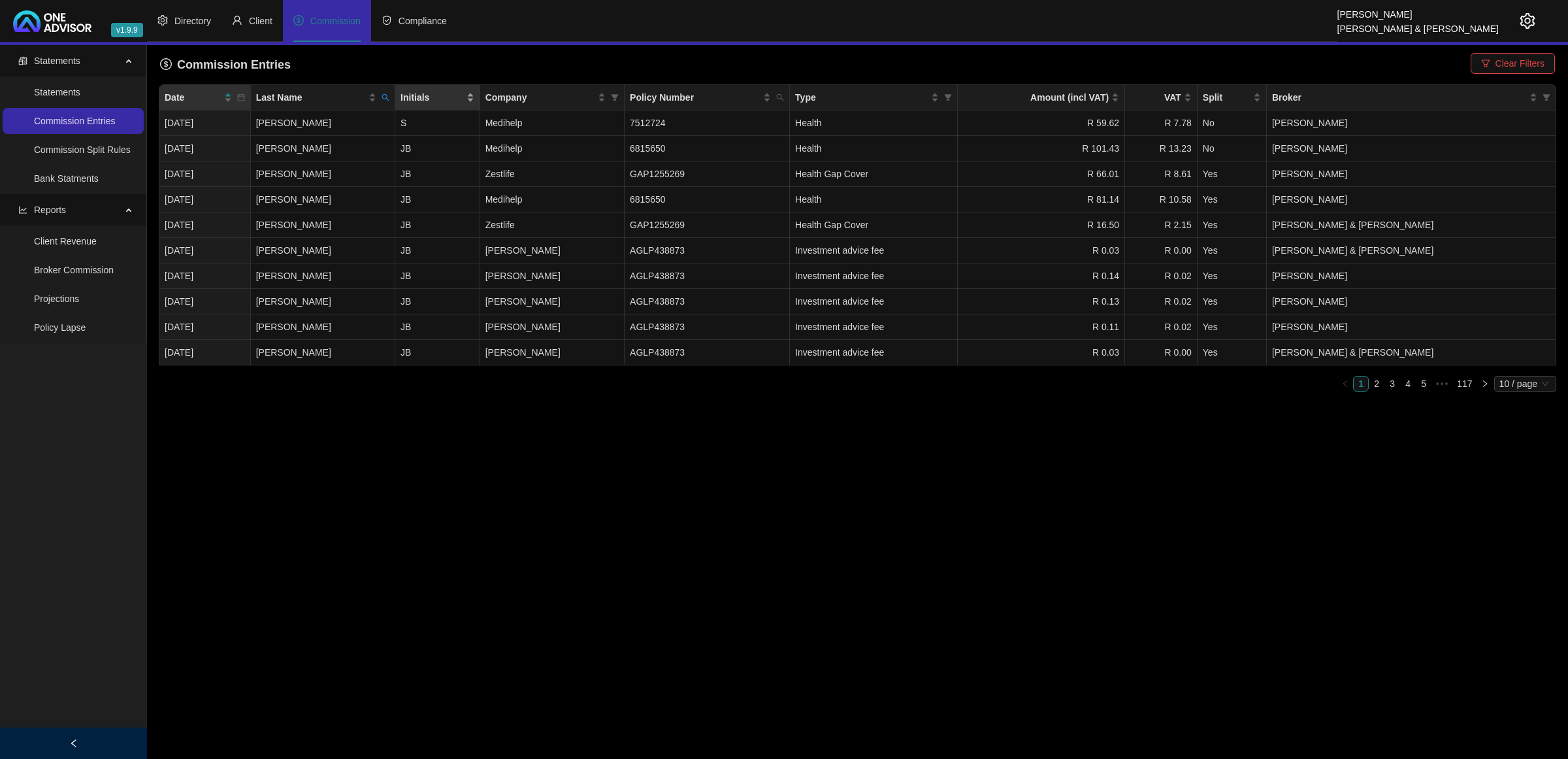
click at [474, 92] on div "Initials" at bounding box center [437, 98] width 74 height 15
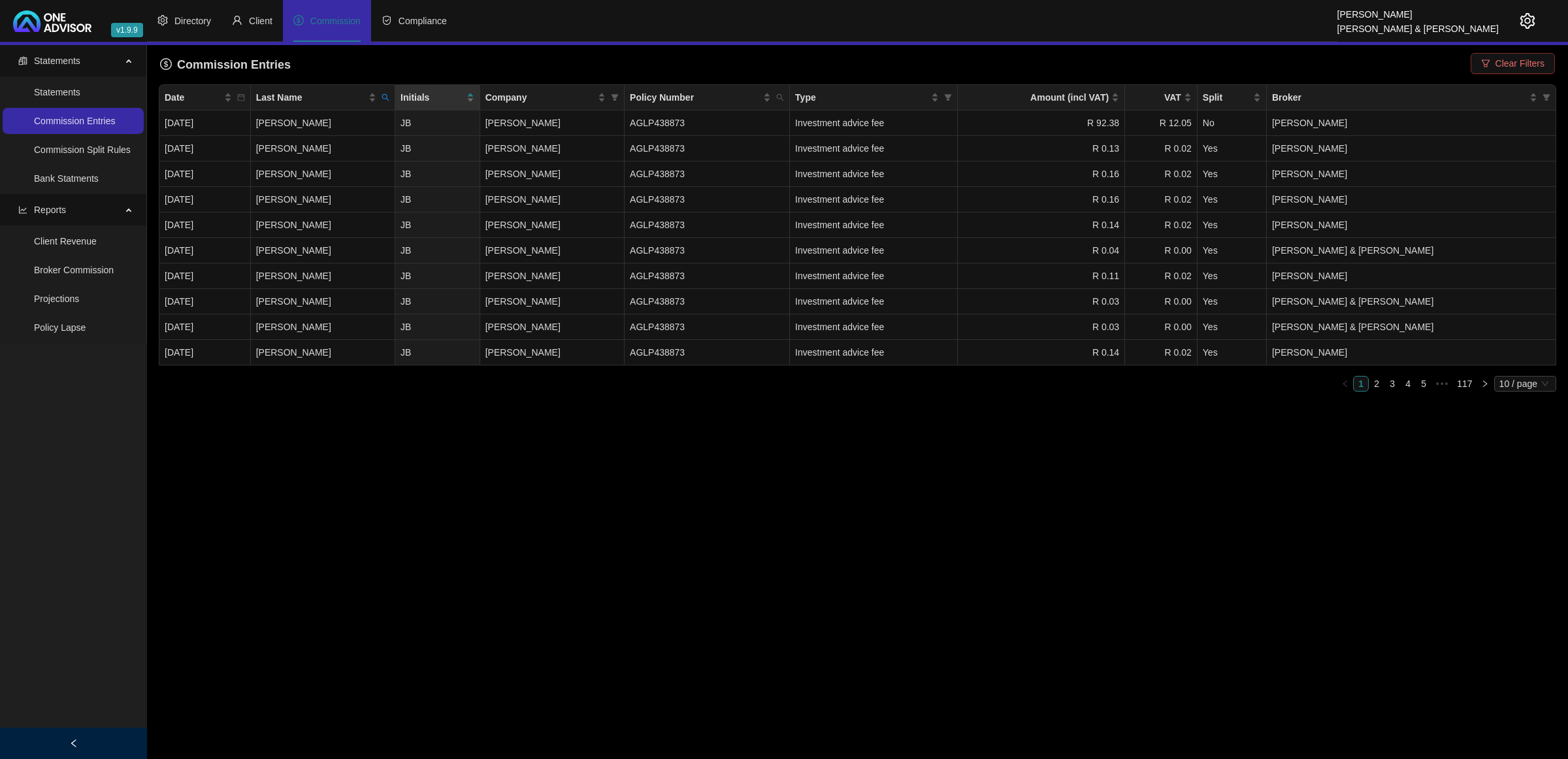
click at [1114, 63] on span "Clear Filters" at bounding box center [1519, 64] width 49 height 15
